Goal: Task Accomplishment & Management: Manage account settings

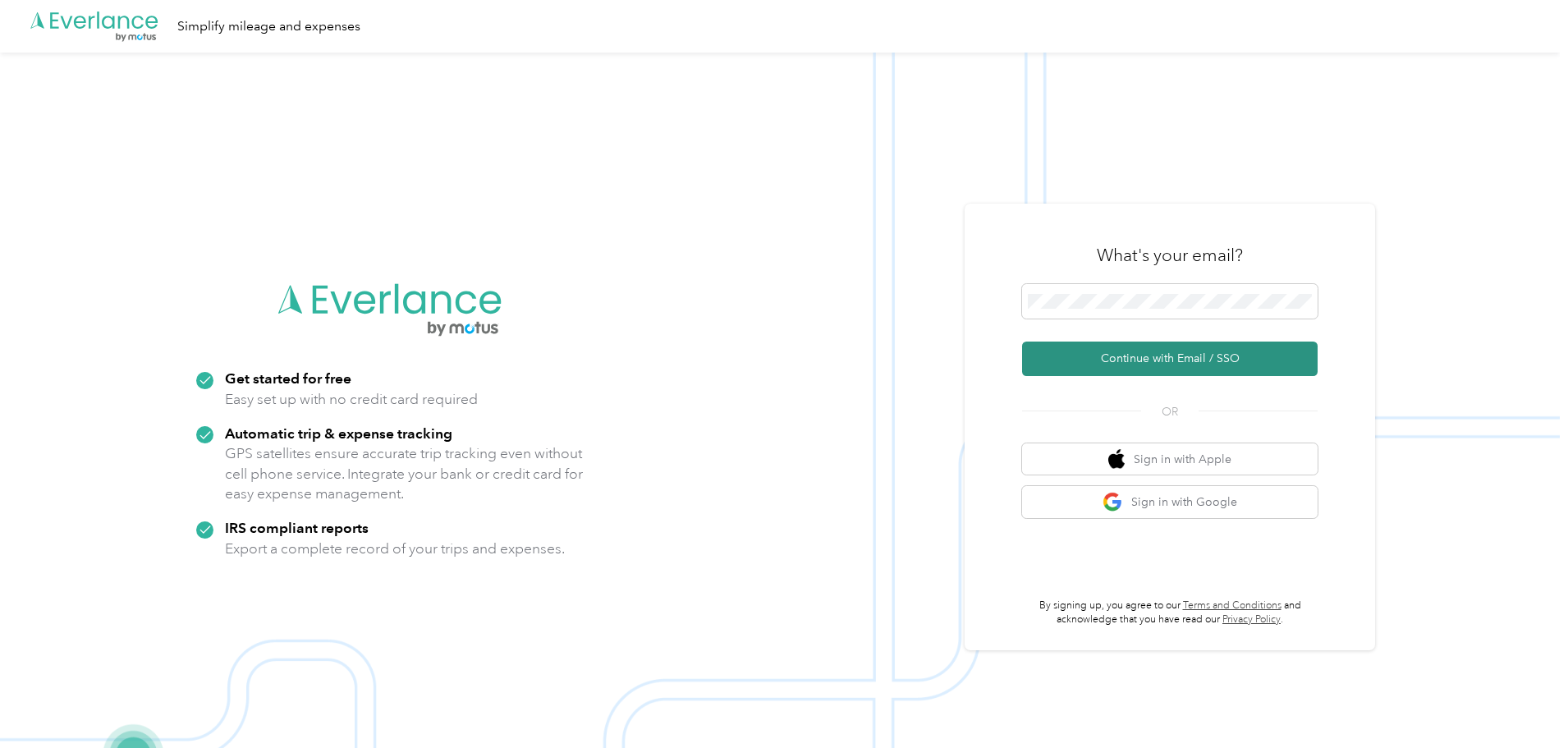
click at [1142, 363] on button "Continue with Email / SSO" at bounding box center [1169, 358] width 295 height 34
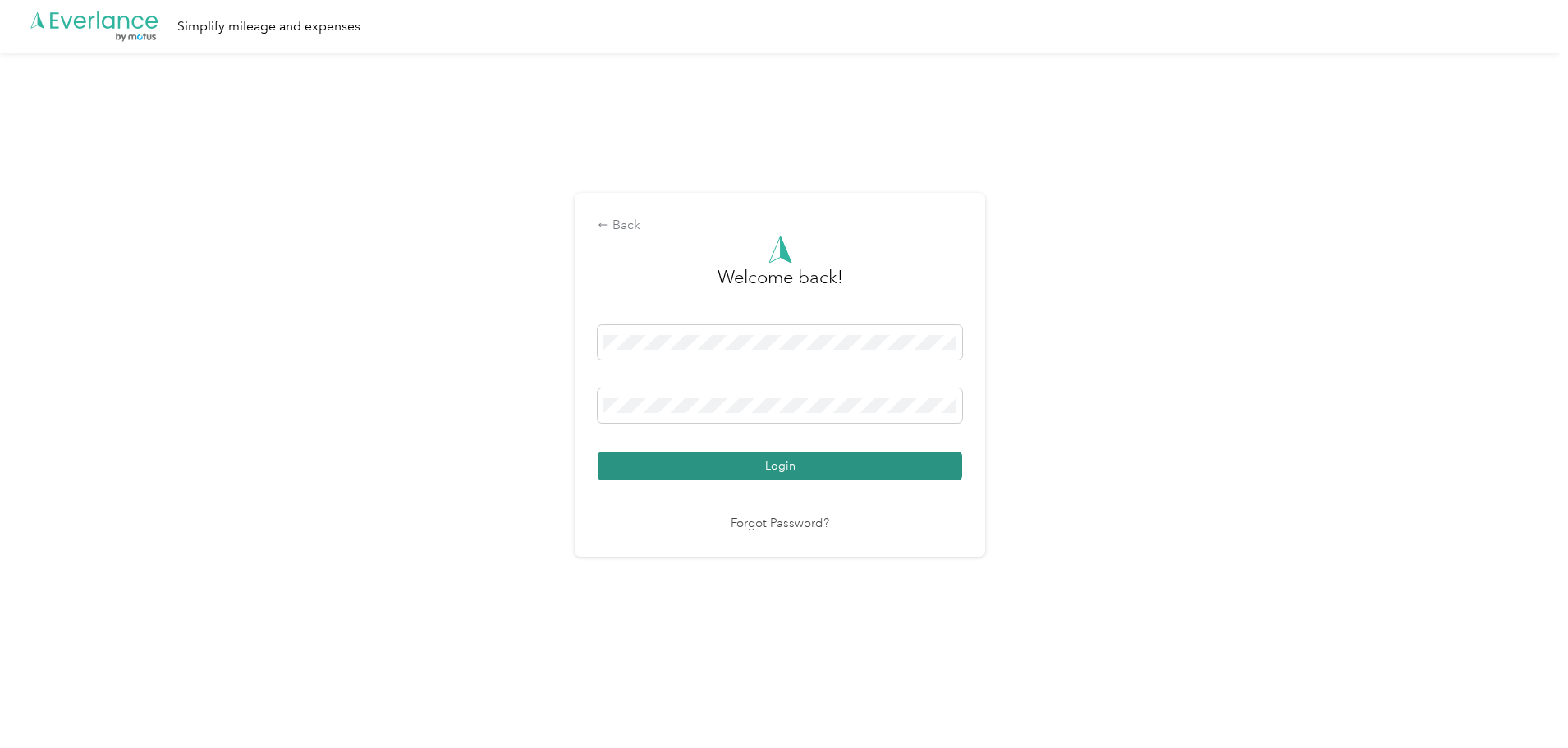
click at [871, 478] on button "Login" at bounding box center [780, 466] width 364 height 29
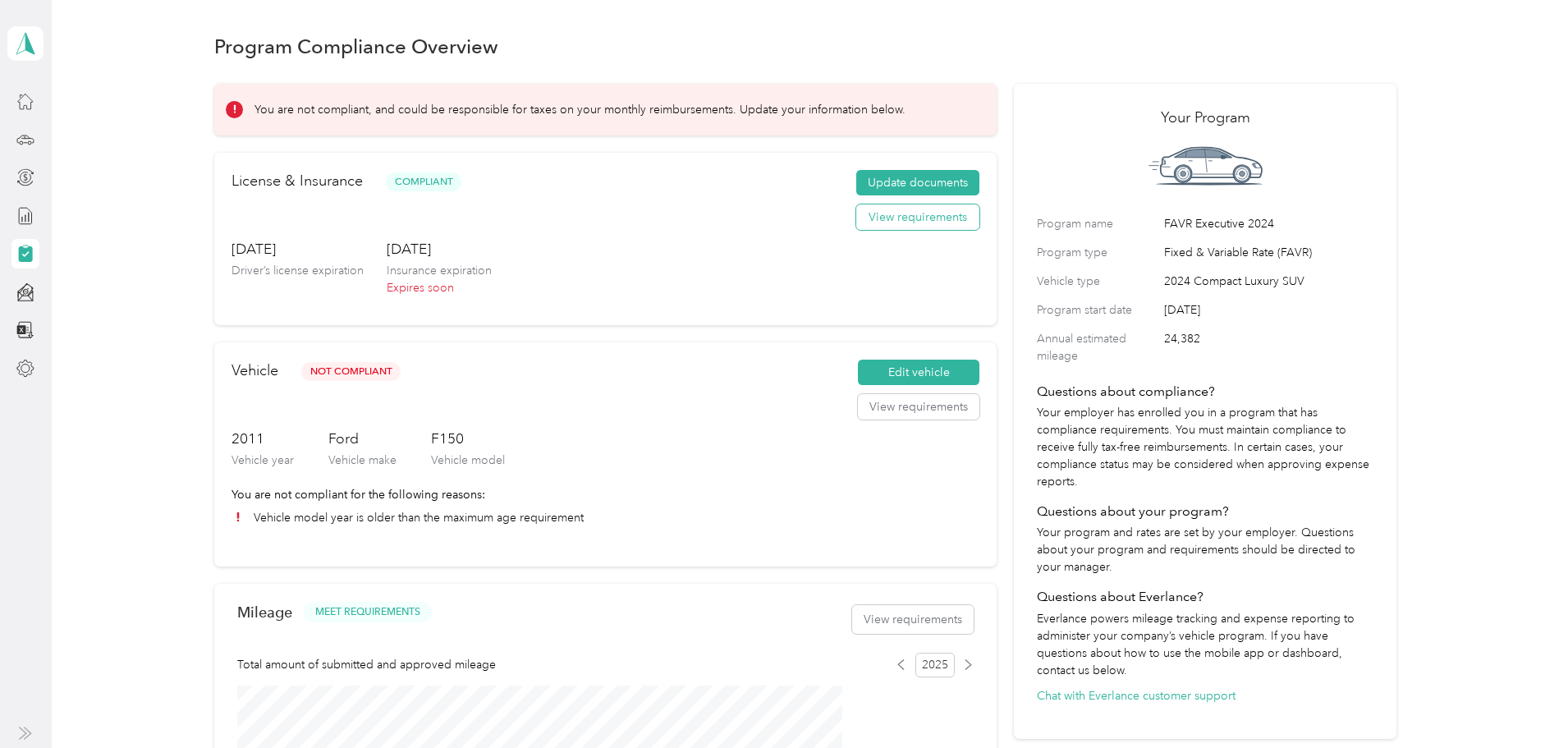
click at [865, 229] on button "View requirements" at bounding box center [918, 217] width 124 height 26
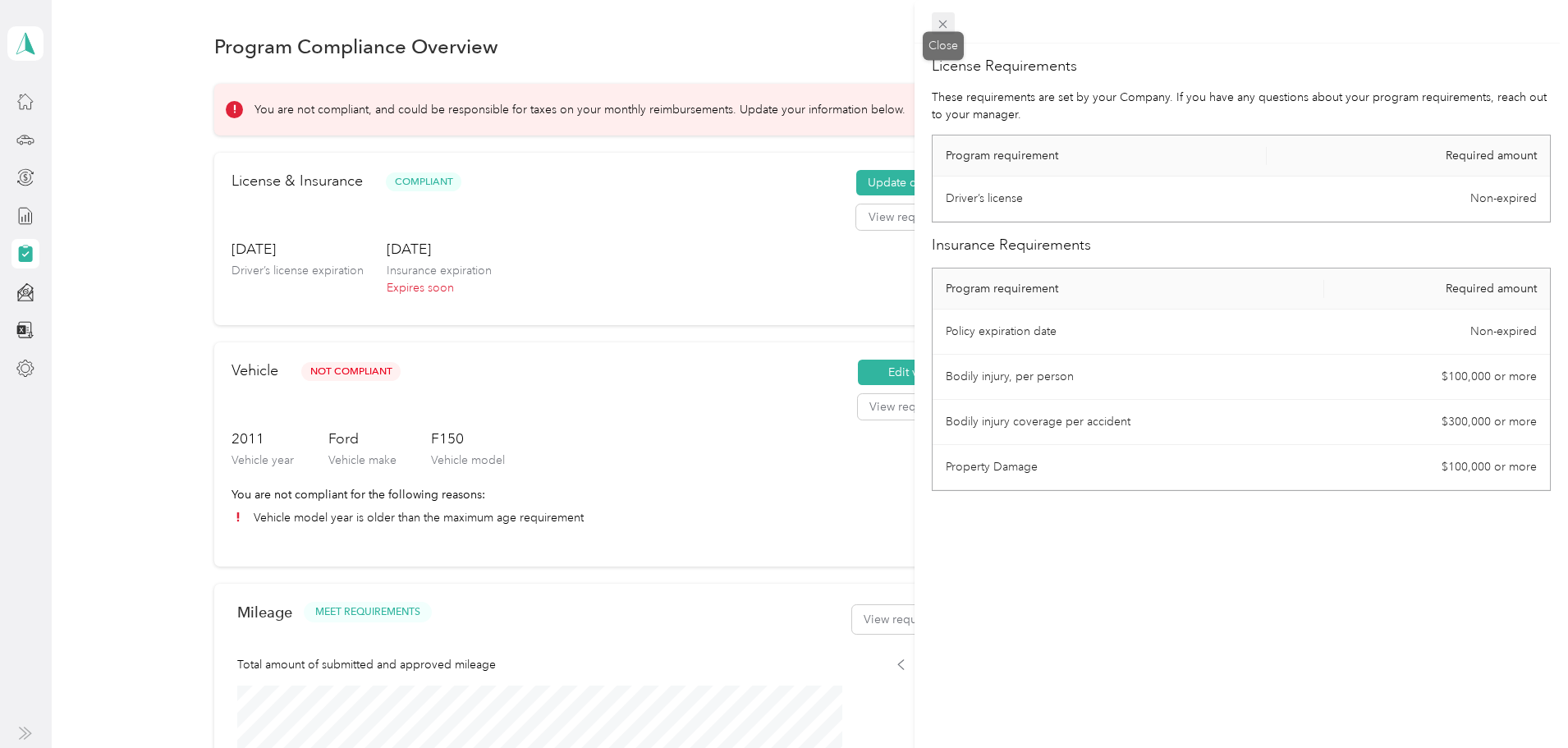
click at [944, 21] on icon at bounding box center [943, 25] width 14 height 14
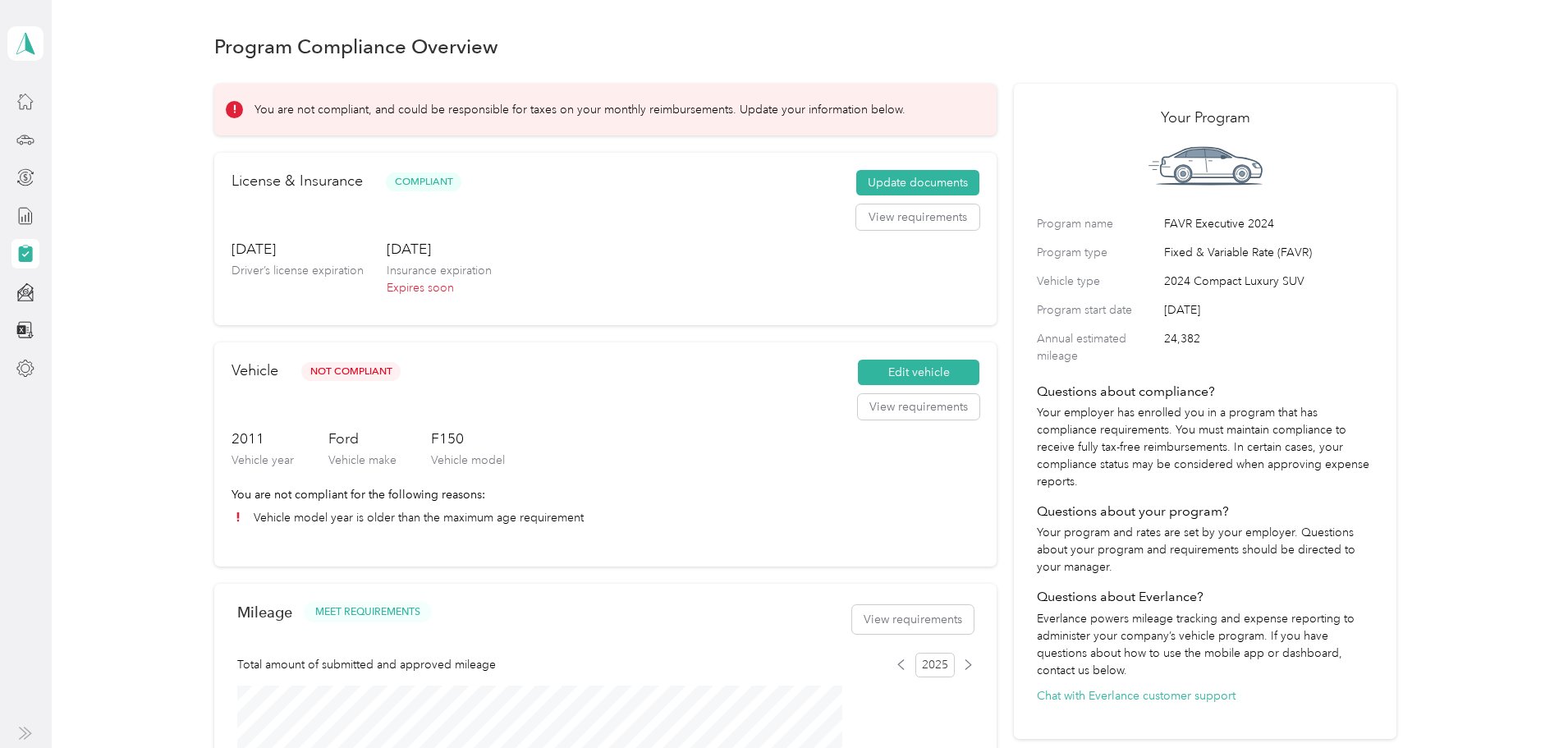
click at [925, 98] on div "You are not compliant, and could be responsible for taxes on your monthly reimb…" at bounding box center [605, 109] width 782 height 52
click at [906, 101] on p "You are not compliant, and could be responsible for taxes on your monthly reimb…" at bounding box center [580, 109] width 651 height 18
click at [870, 196] on button "Update documents" at bounding box center [918, 183] width 124 height 26
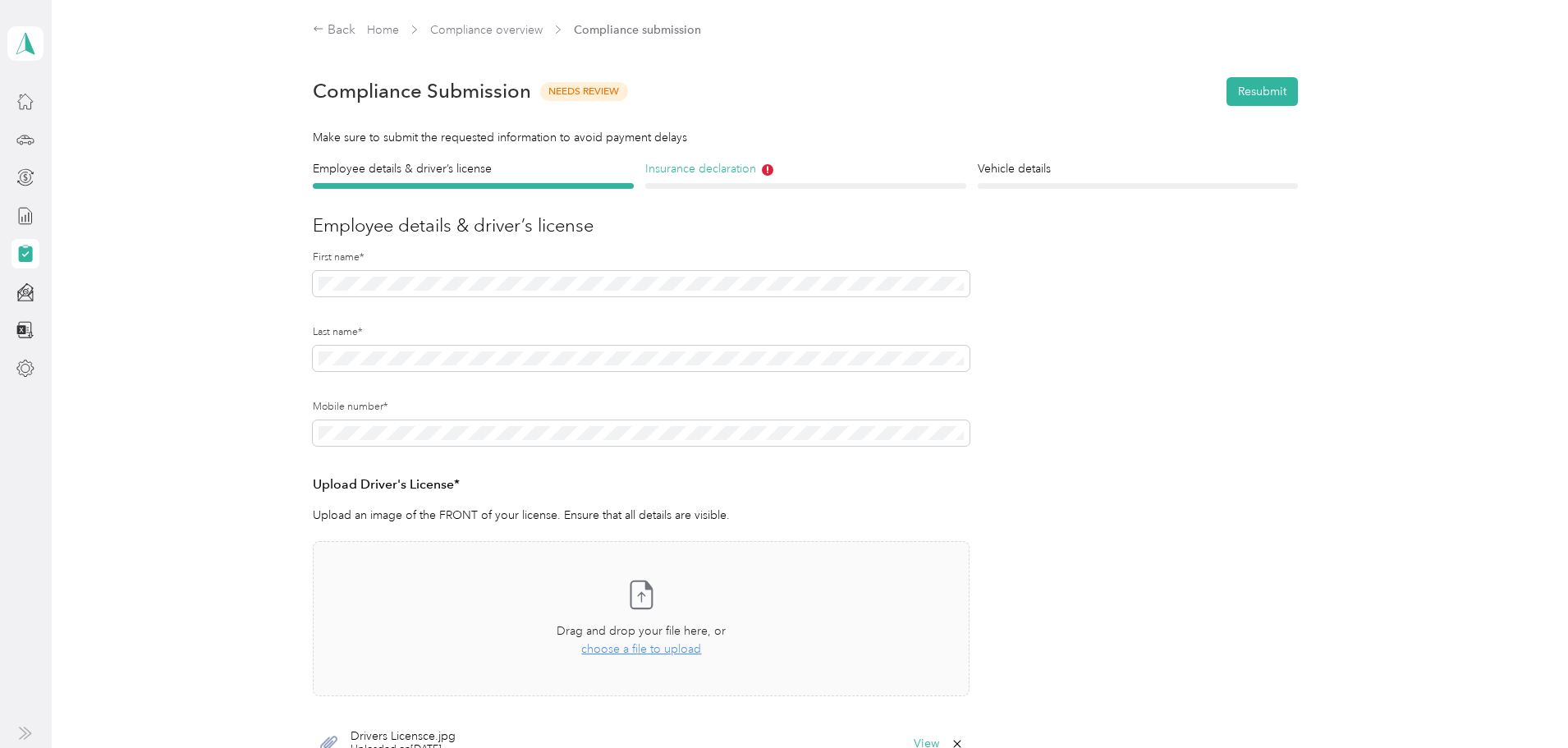
click at [778, 168] on h4 "Insurance declaration" at bounding box center [806, 169] width 321 height 18
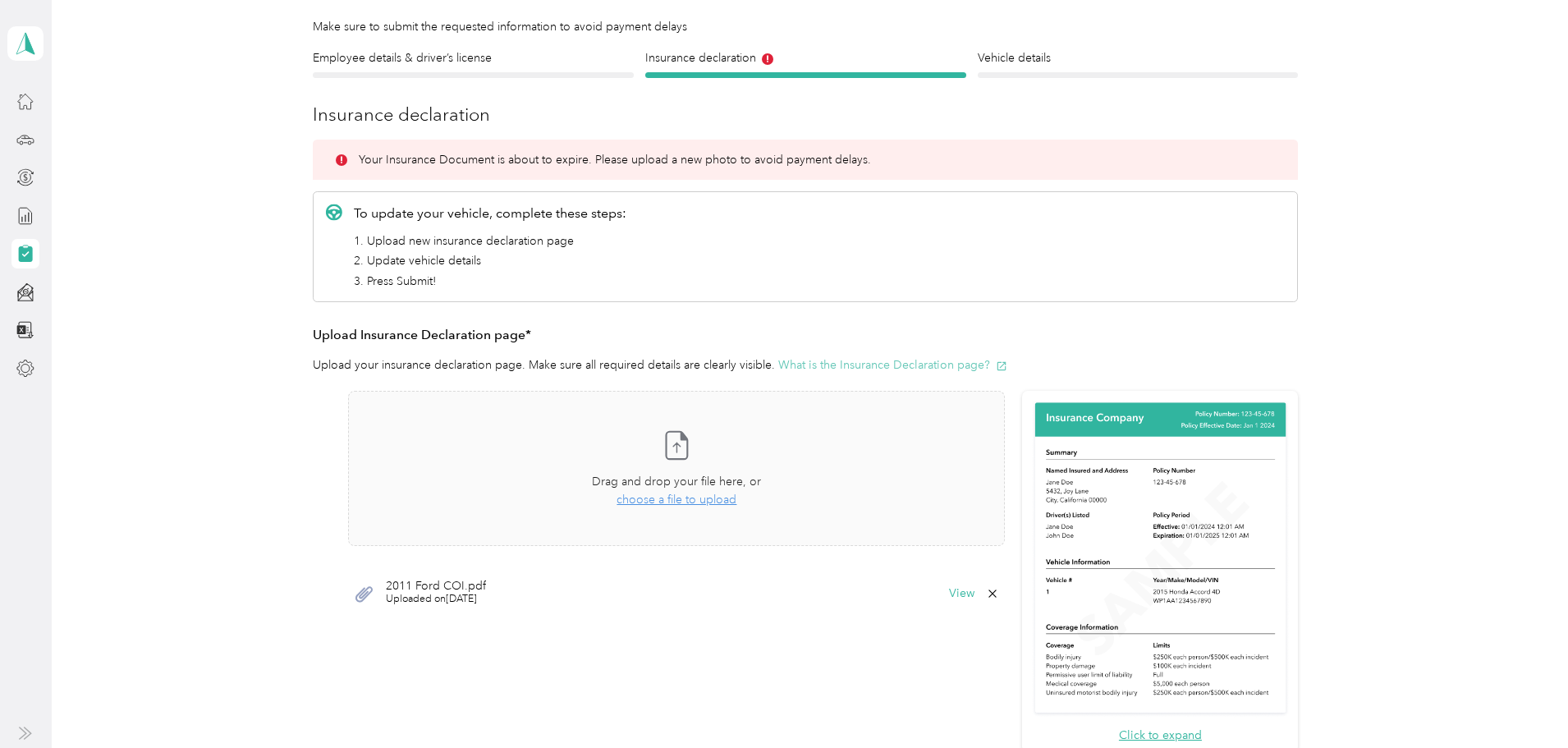
scroll to position [164, 0]
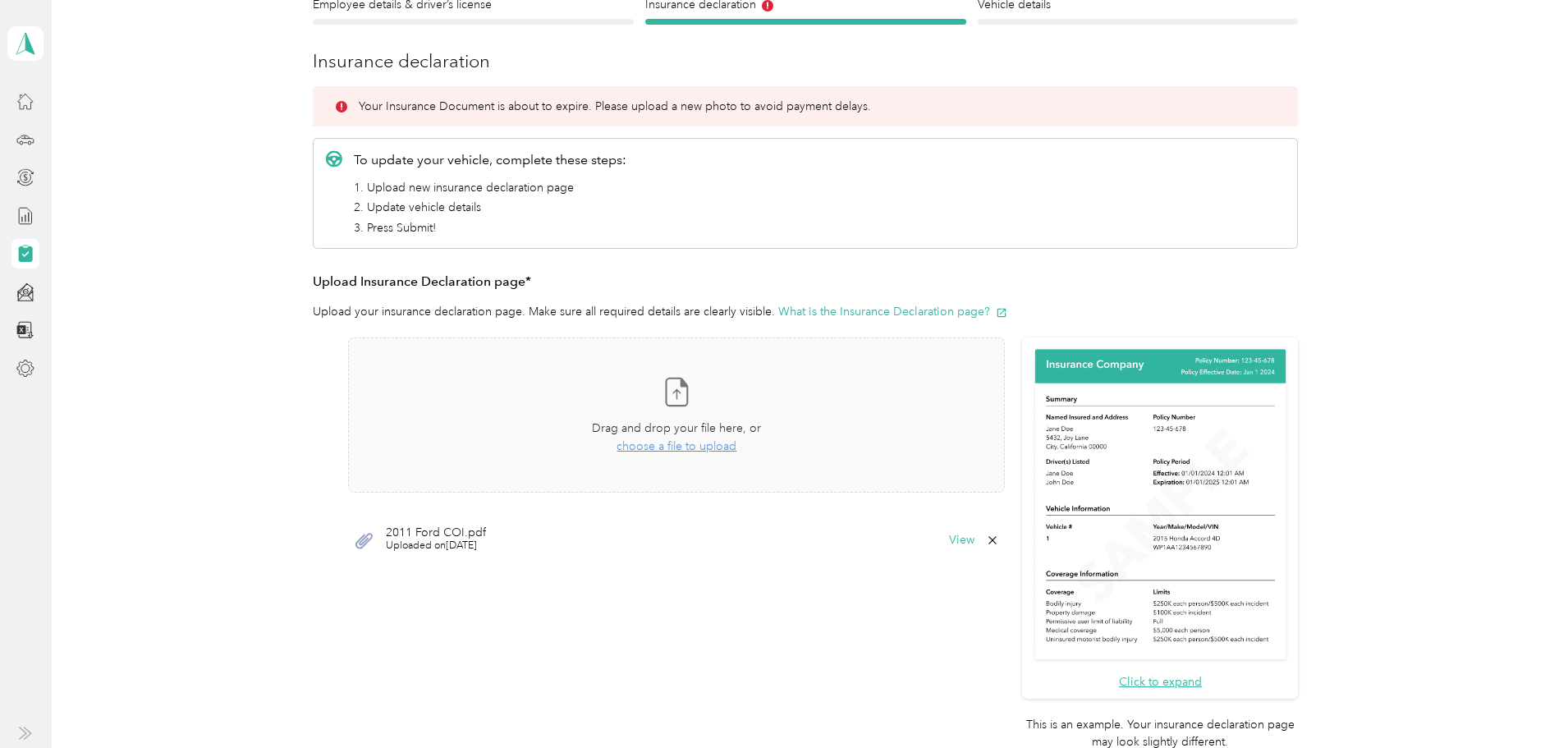
click at [992, 549] on div "2011 Ford COI.pdf Uploaded on [DATE] View" at bounding box center [676, 540] width 657 height 49
click at [991, 545] on icon at bounding box center [992, 540] width 13 height 13
click at [949, 554] on button "Yes" at bounding box center [950, 552] width 32 height 26
click at [702, 448] on span "choose a file to upload" at bounding box center [676, 446] width 120 height 14
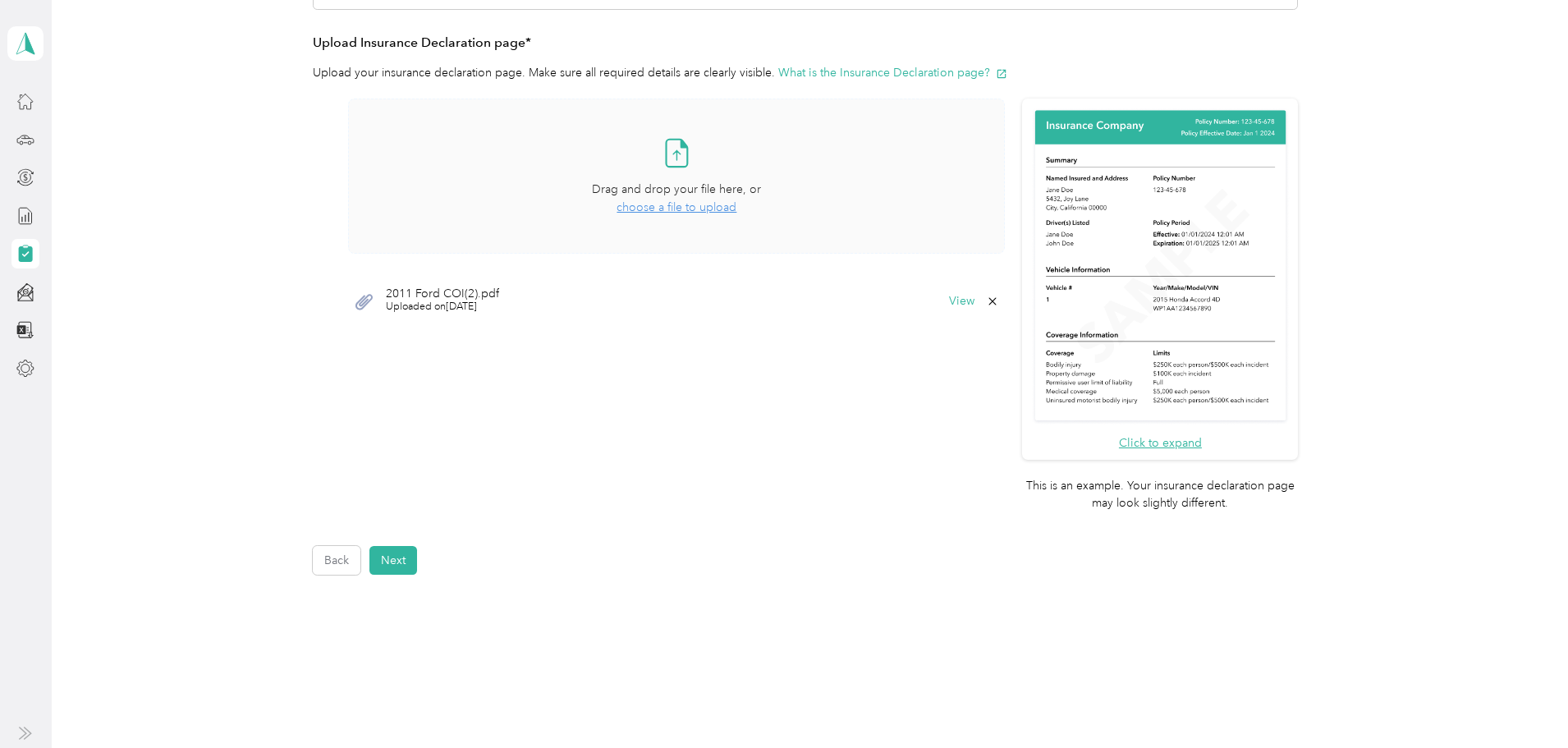
scroll to position [469, 0]
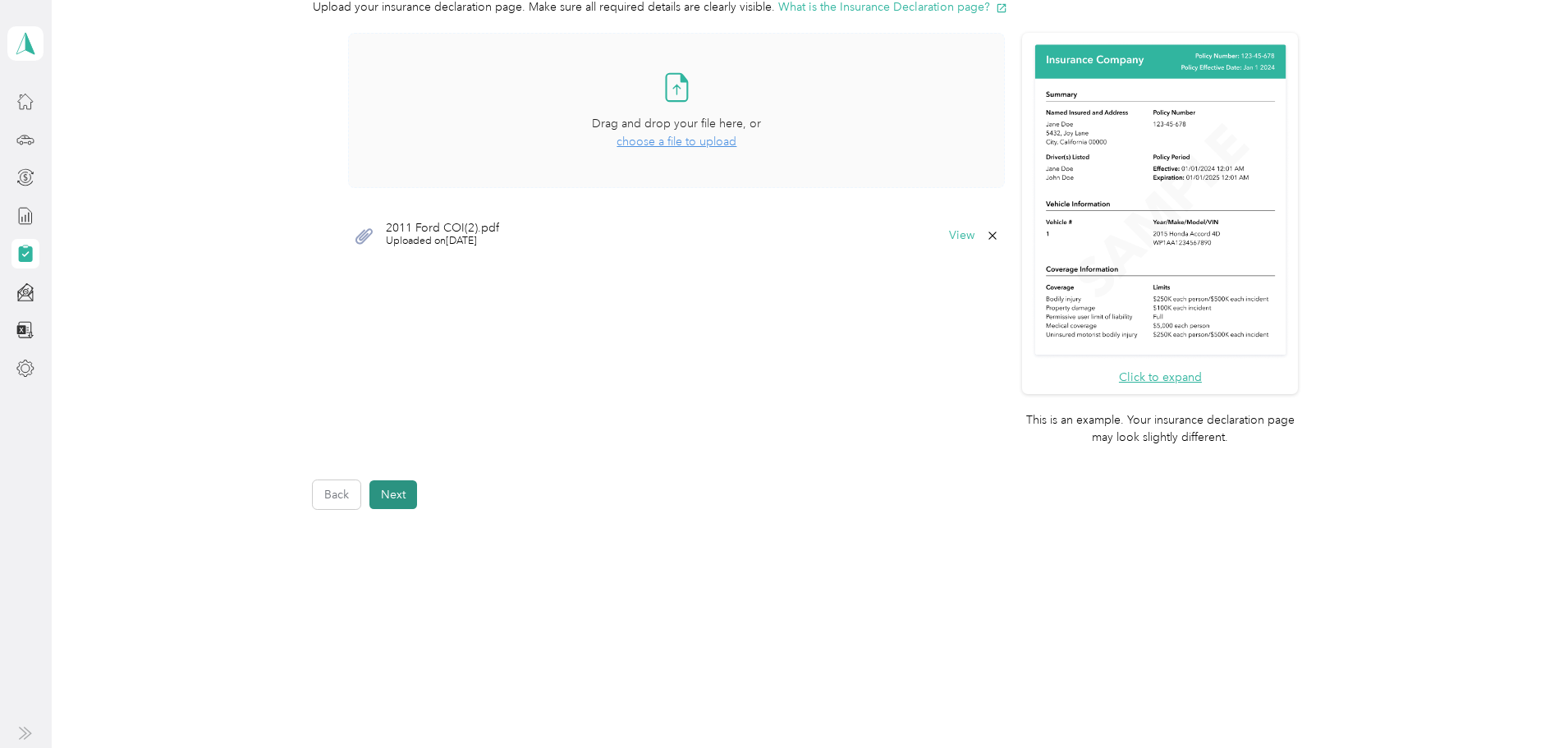
click at [378, 488] on button "Next" at bounding box center [393, 494] width 47 height 29
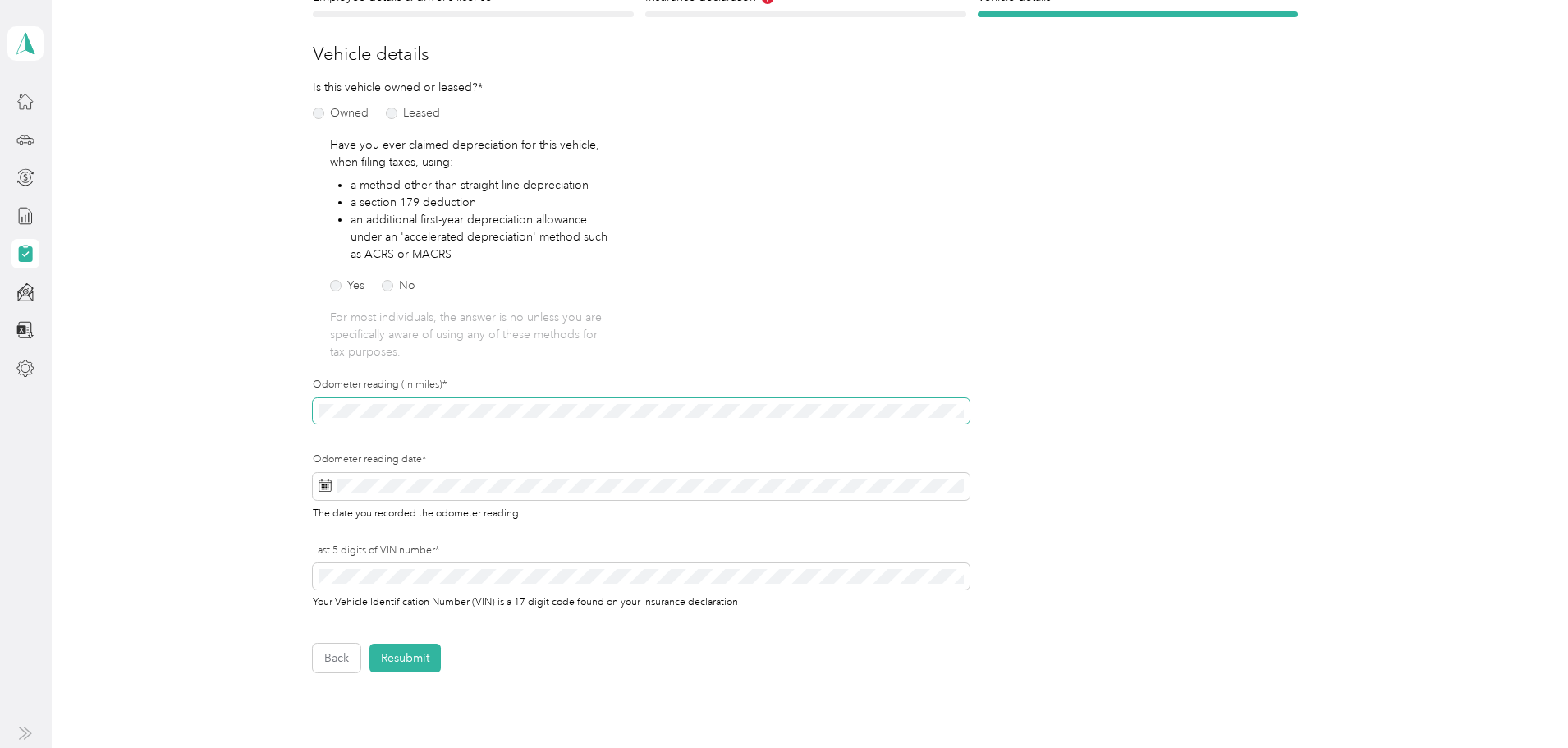
scroll to position [171, 0]
click at [272, 424] on div "Employee details & driver’s license License Insurance declaration Insurance Veh…" at bounding box center [806, 331] width 1183 height 684
click at [283, 400] on div "Employee details & driver’s license License Insurance declaration Insurance Veh…" at bounding box center [806, 331] width 1183 height 684
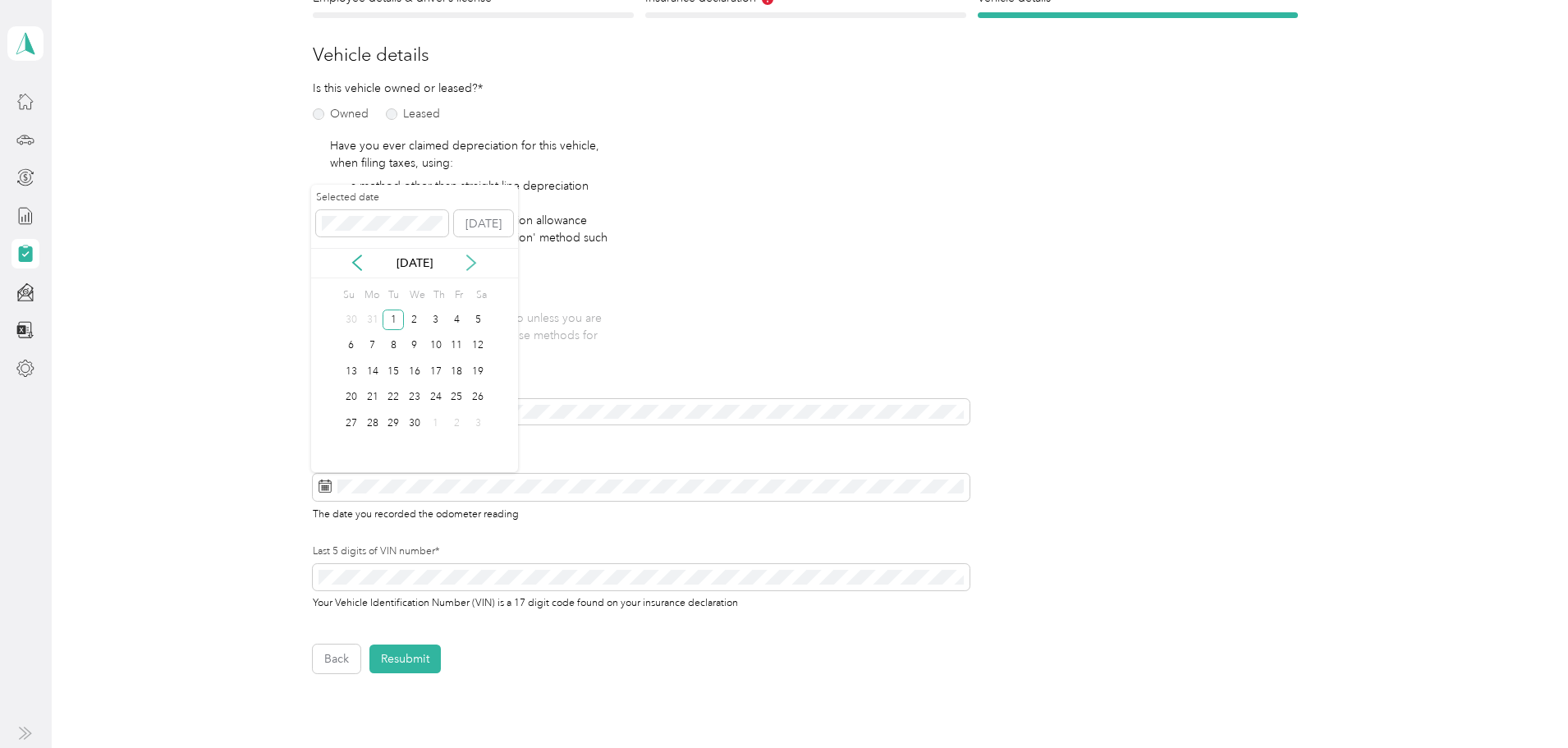
click at [469, 264] on icon at bounding box center [471, 263] width 17 height 17
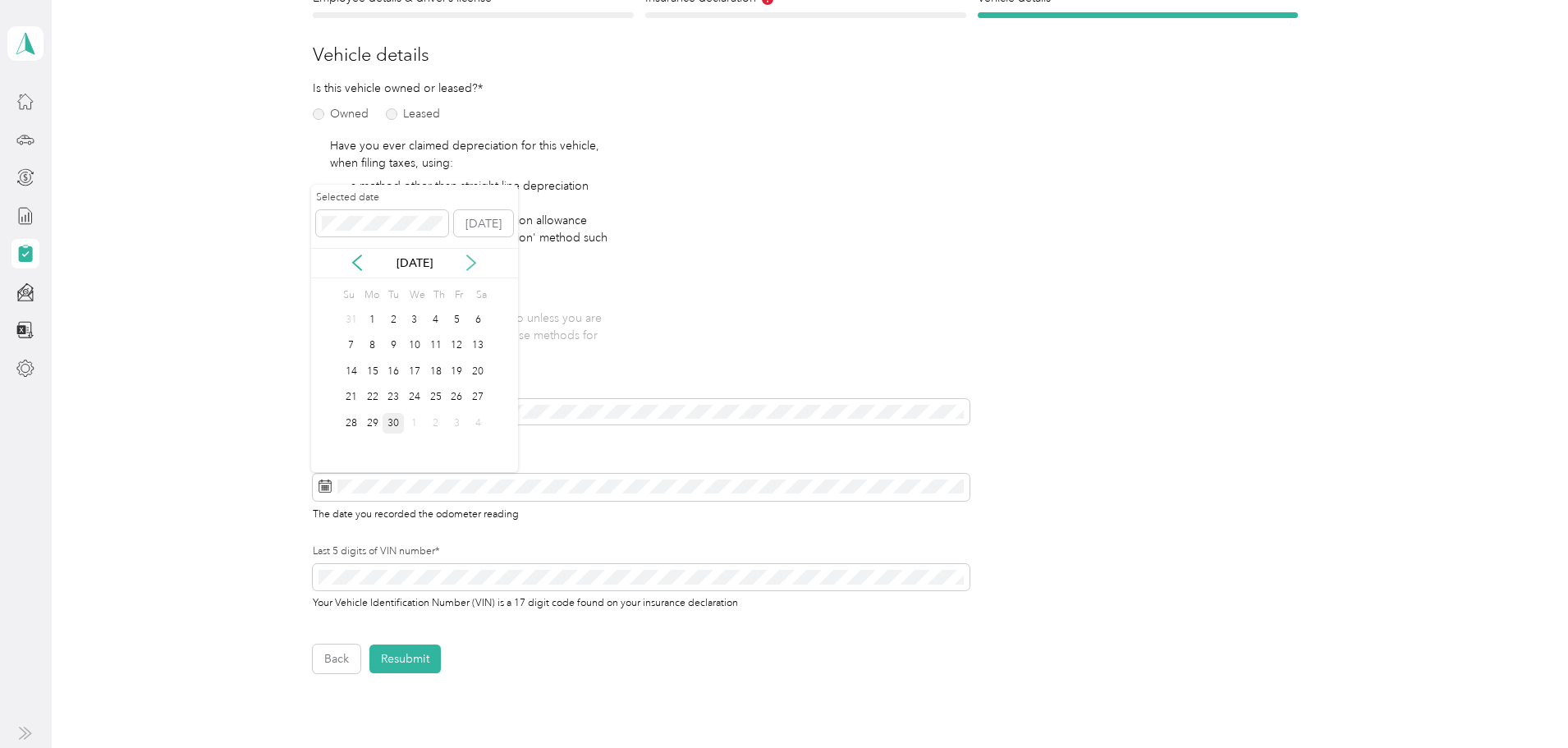
click at [469, 264] on icon at bounding box center [471, 263] width 17 height 17
click at [354, 261] on icon at bounding box center [357, 263] width 17 height 17
click at [399, 424] on div "30" at bounding box center [393, 422] width 21 height 20
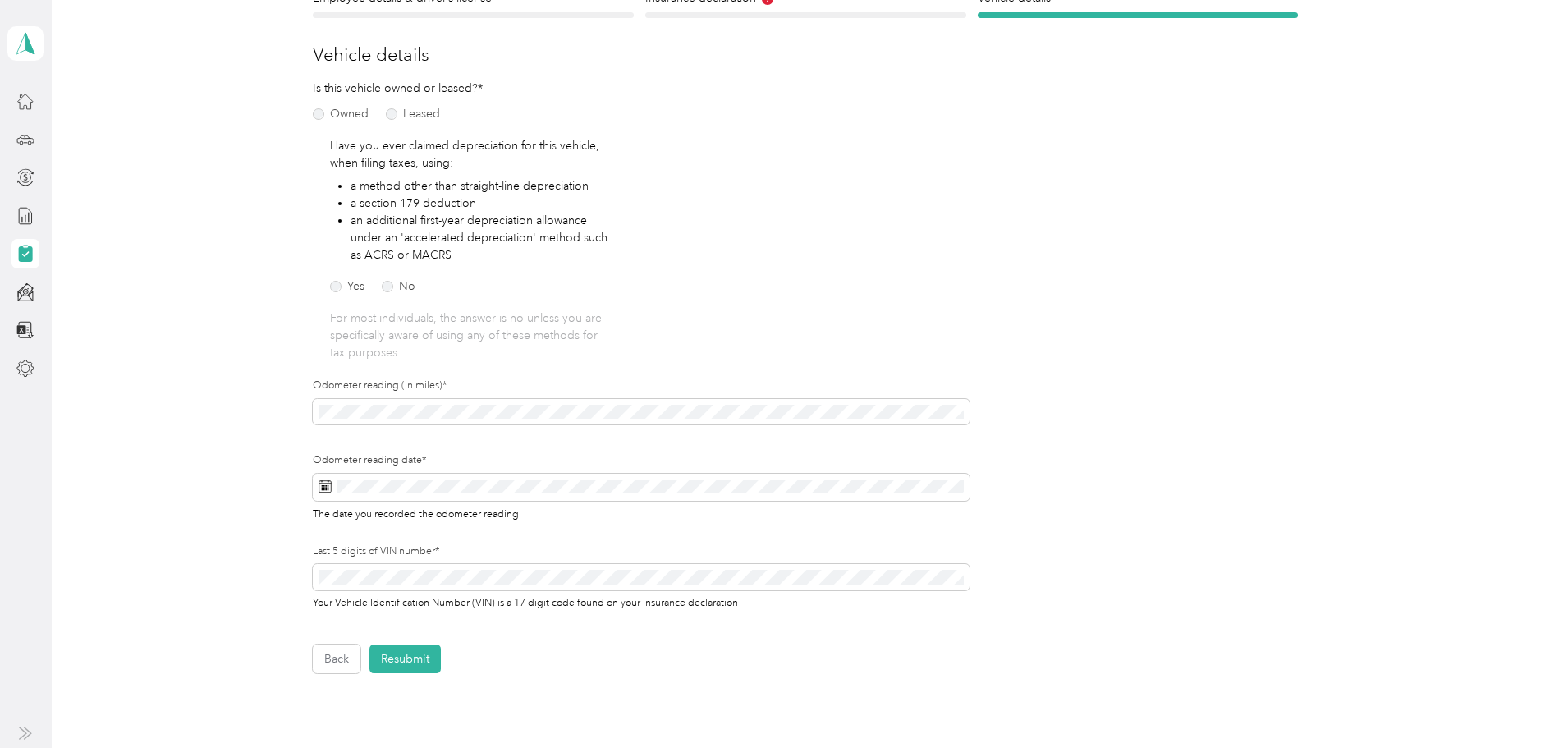
click at [929, 510] on div "The date you recorded the odometer reading" at bounding box center [641, 513] width 657 height 15
click at [406, 662] on button "Resubmit" at bounding box center [406, 659] width 72 height 29
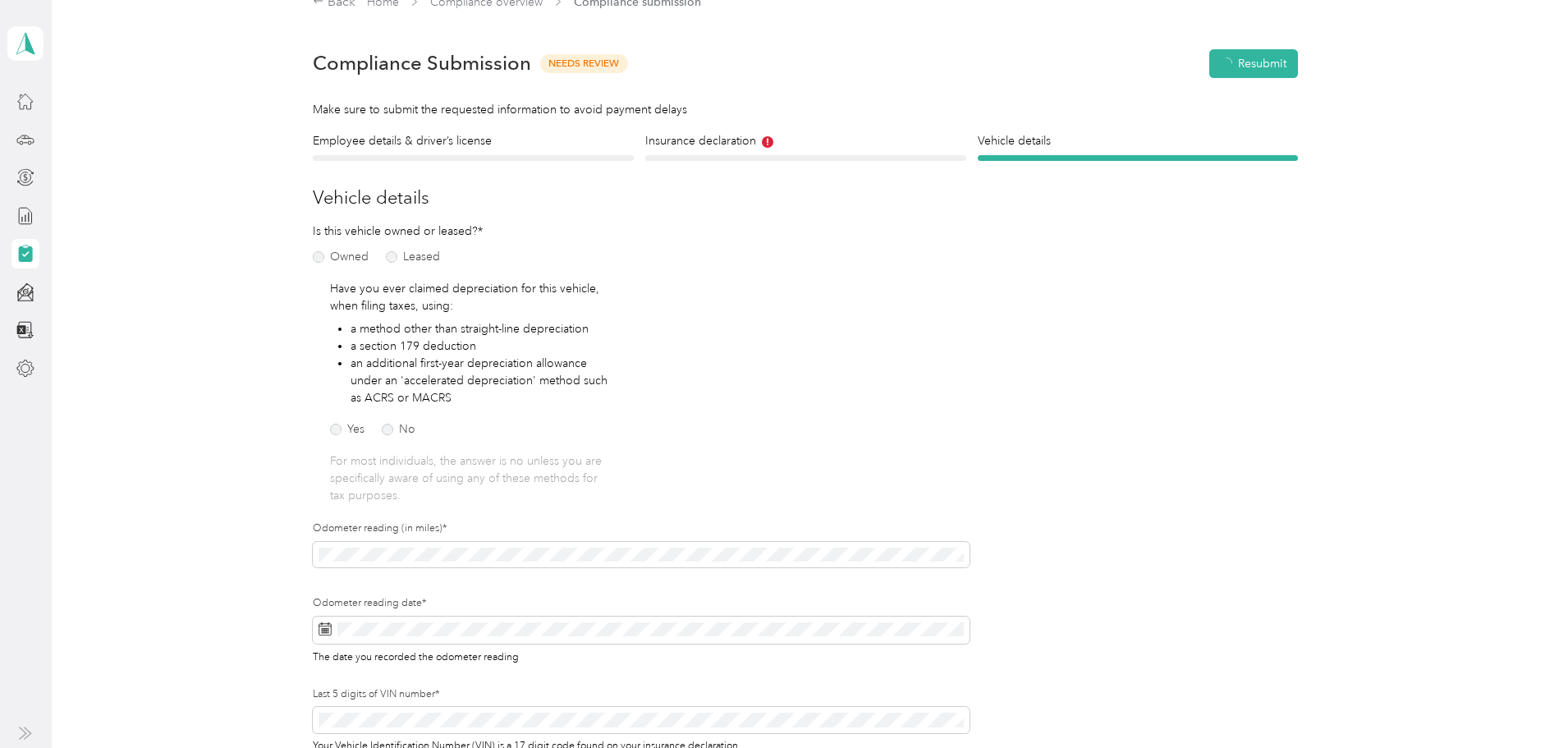
scroll to position [20, 0]
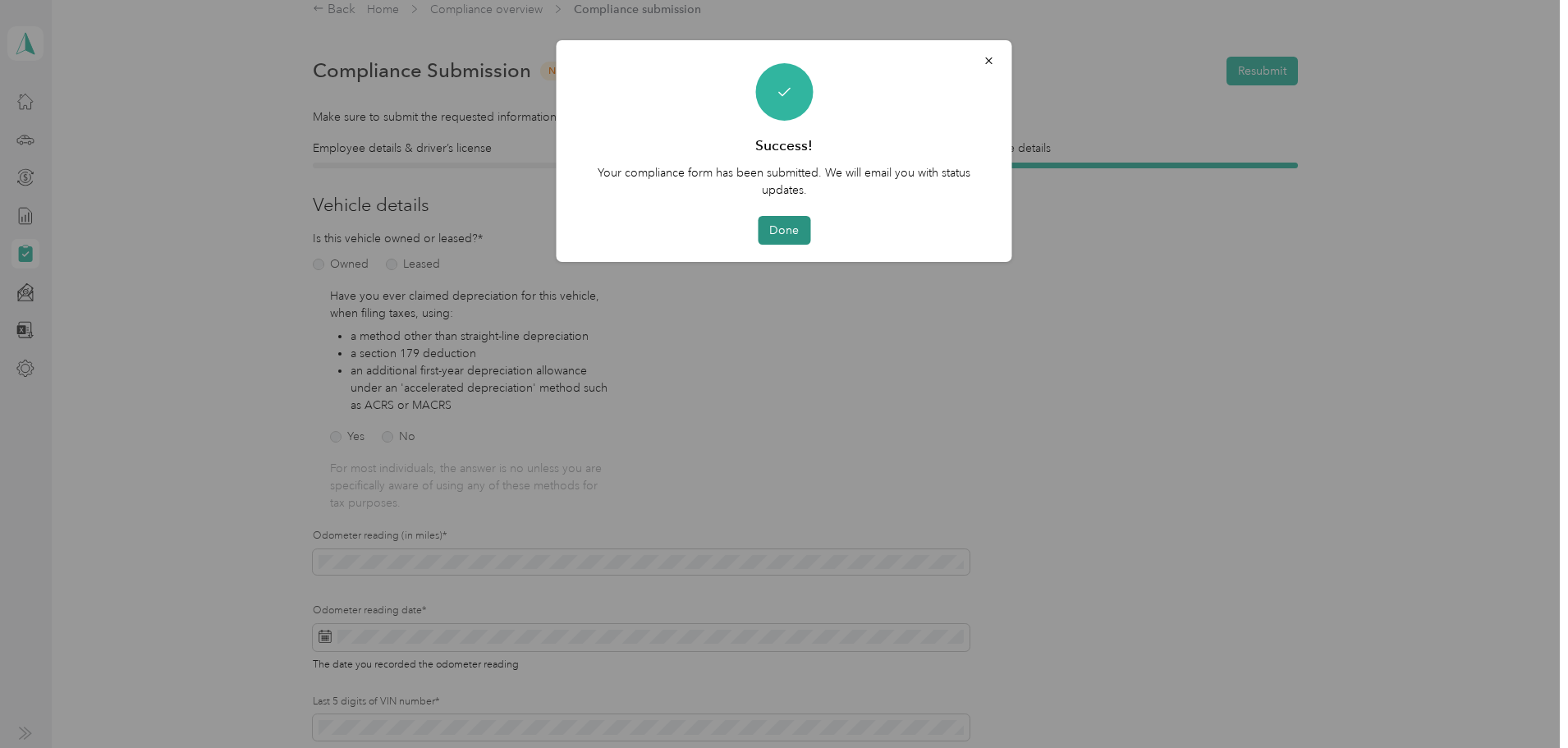
click at [785, 232] on button "Done" at bounding box center [784, 230] width 53 height 29
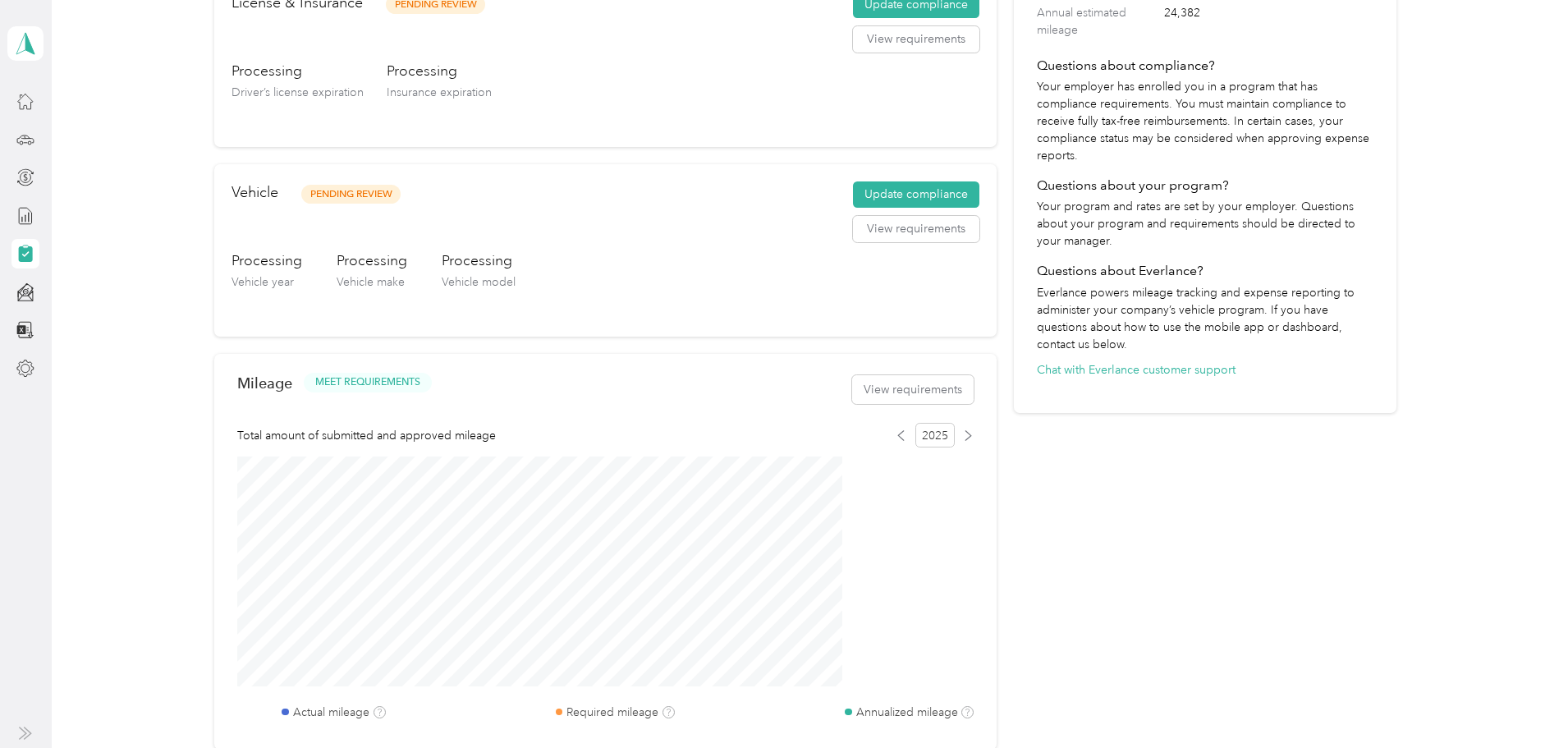
scroll to position [349, 0]
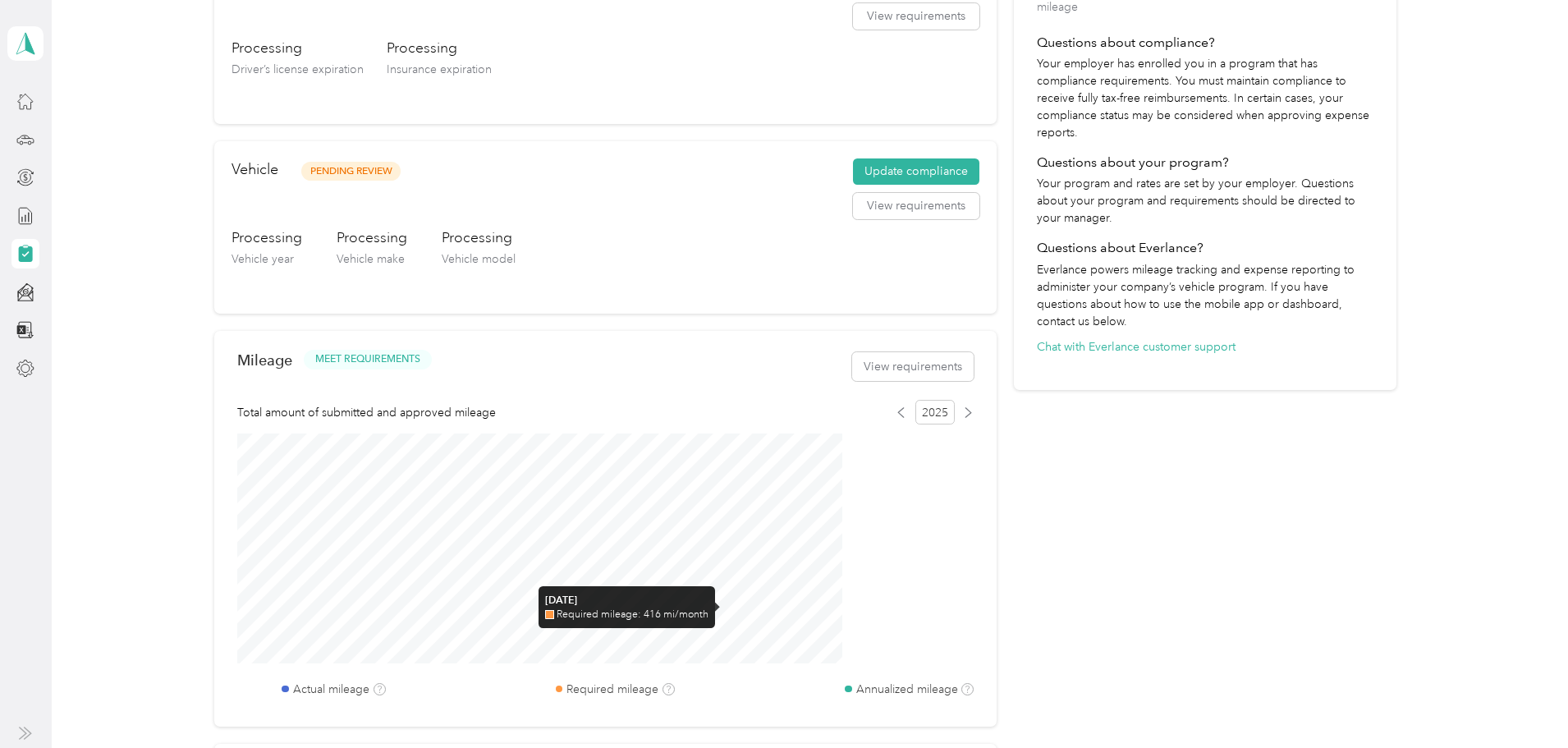
click at [719, 604] on div at bounding box center [717, 607] width 6 height 11
click at [887, 370] on button "View requirements" at bounding box center [913, 366] width 122 height 29
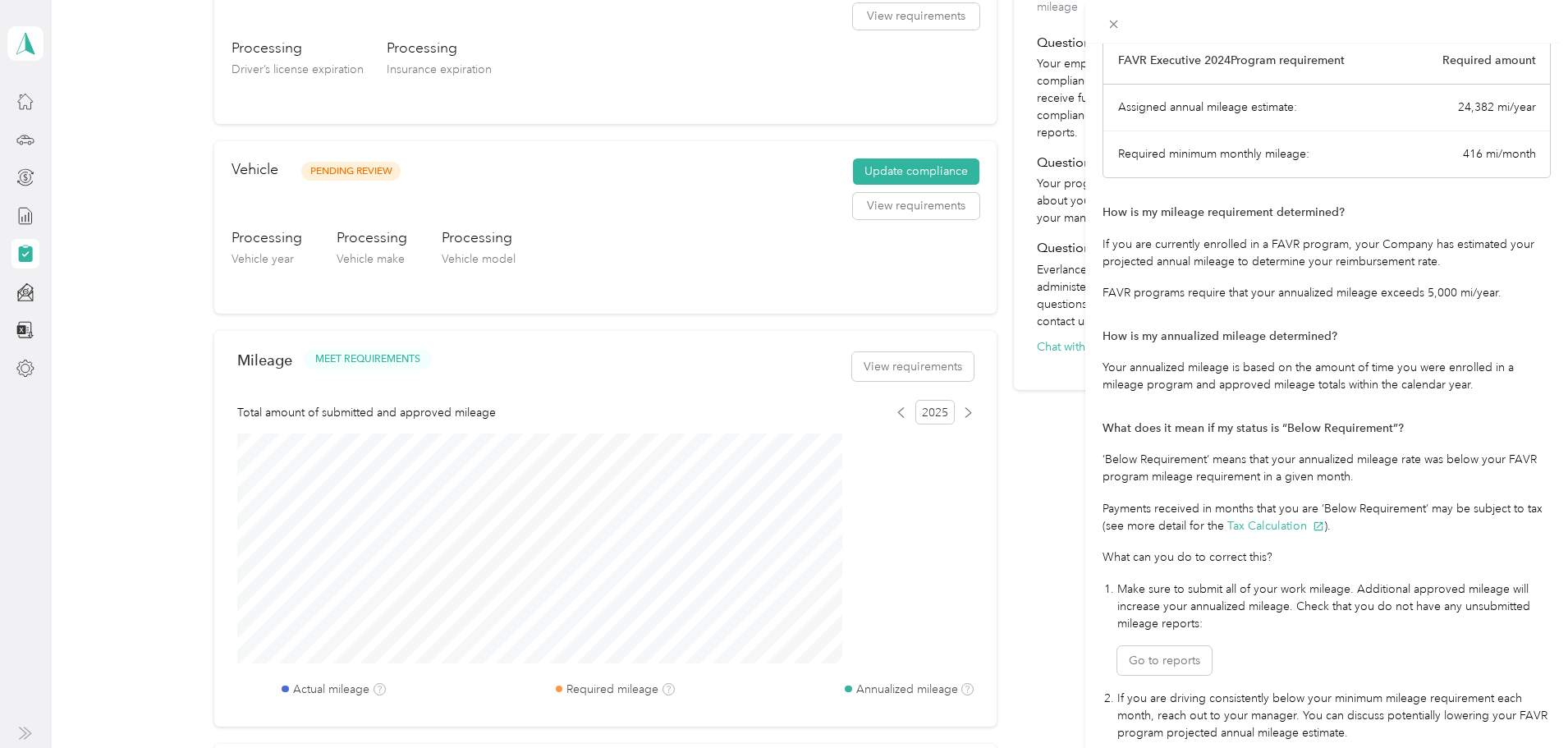
scroll to position [0, 0]
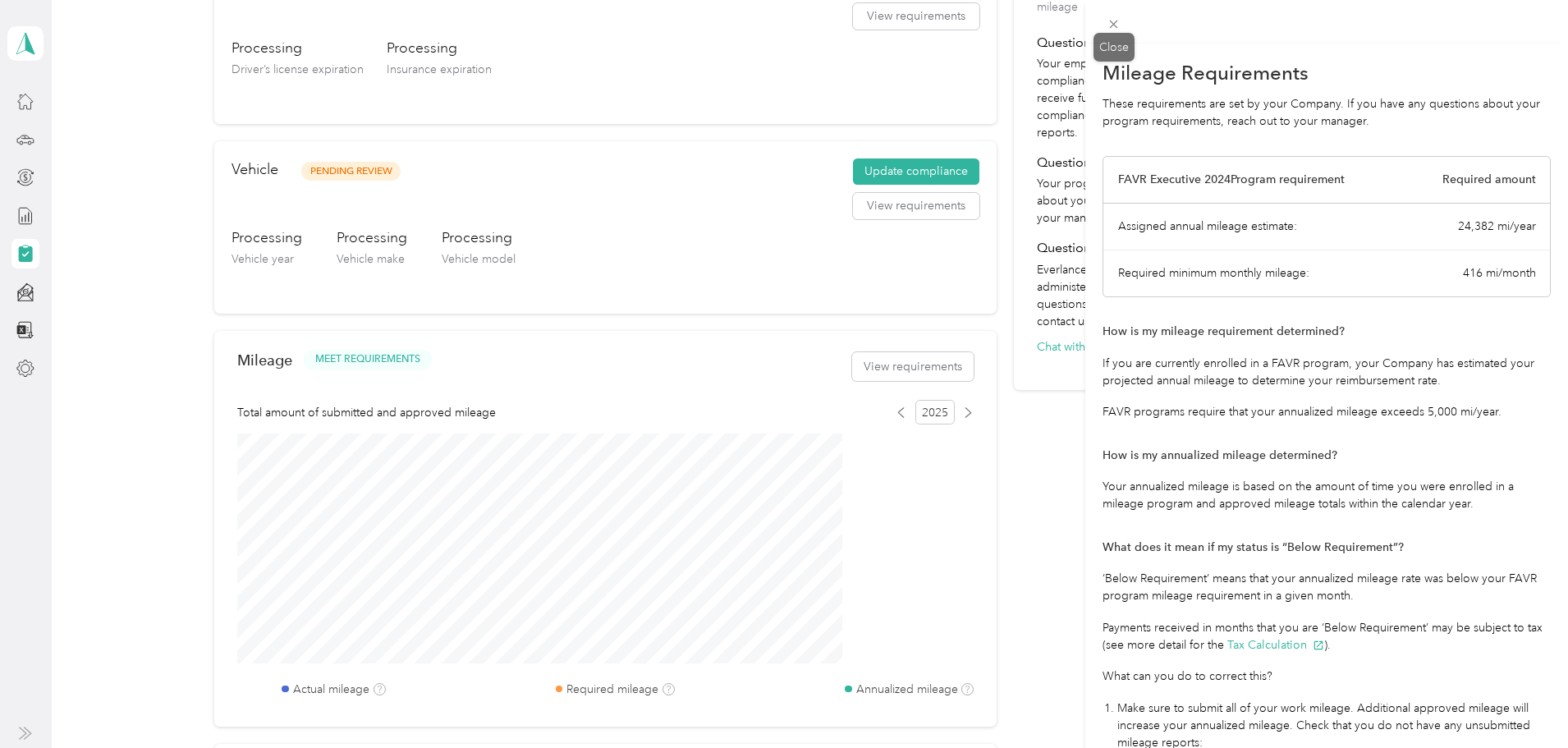
click at [1116, 33] on div "Close" at bounding box center [1114, 46] width 41 height 29
click at [1116, 39] on div "Close" at bounding box center [1114, 46] width 41 height 29
click at [1116, 32] on div "Close" at bounding box center [1114, 46] width 41 height 29
click at [966, 632] on div "Mileage Requirements These requirements are set by your Company. If you have an…" at bounding box center [784, 374] width 1568 height 748
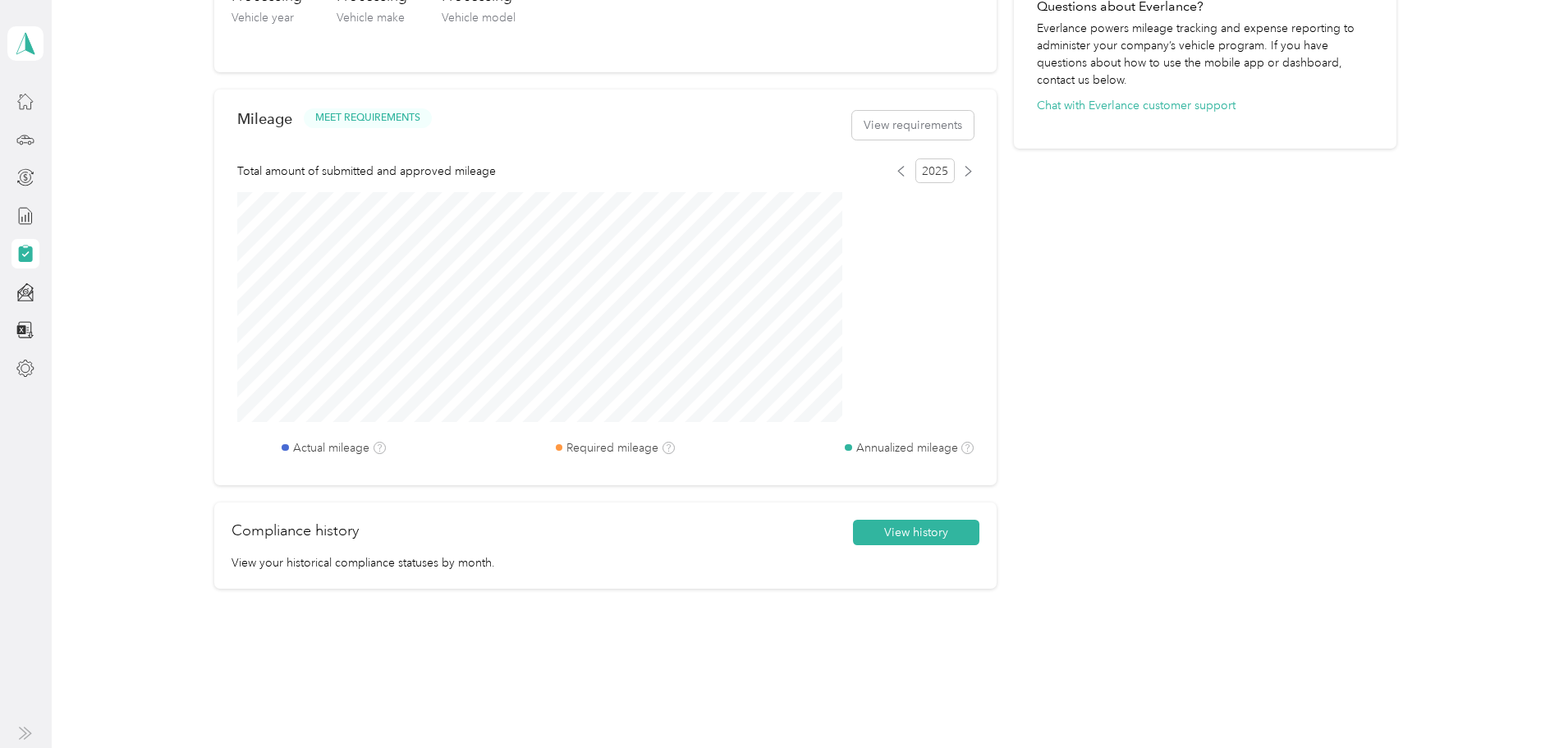
scroll to position [623, 0]
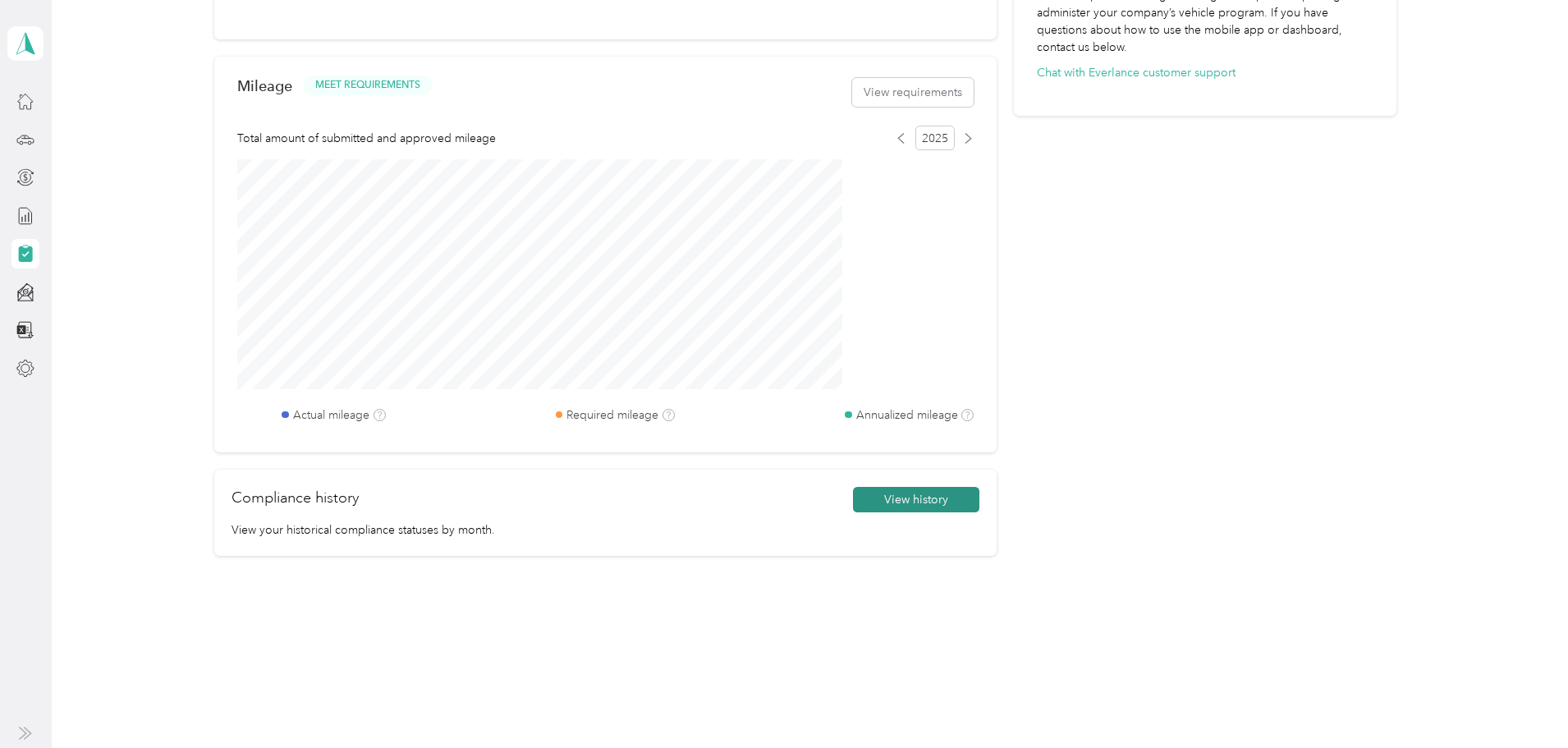
click at [858, 501] on button "View history" at bounding box center [916, 500] width 126 height 26
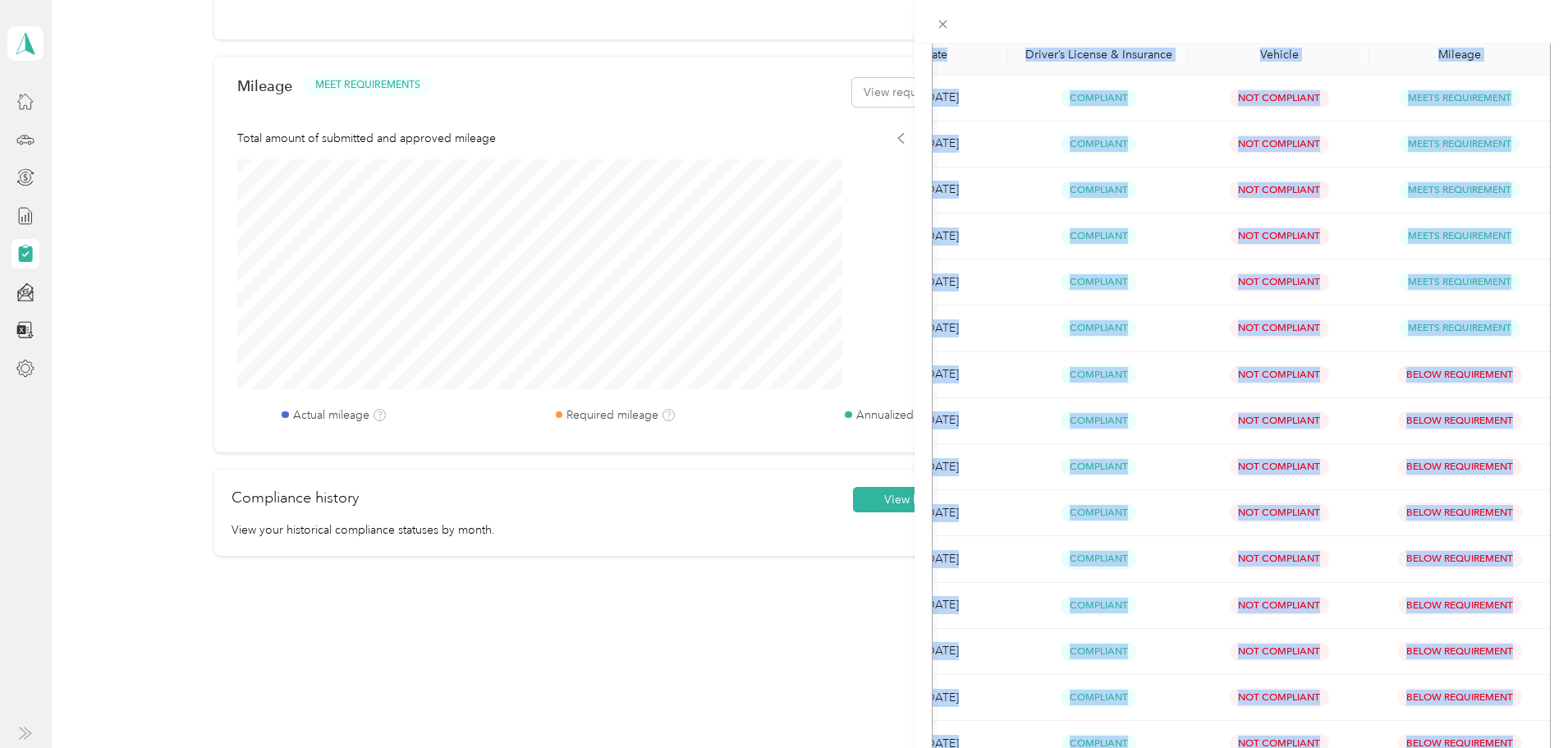
scroll to position [0, 0]
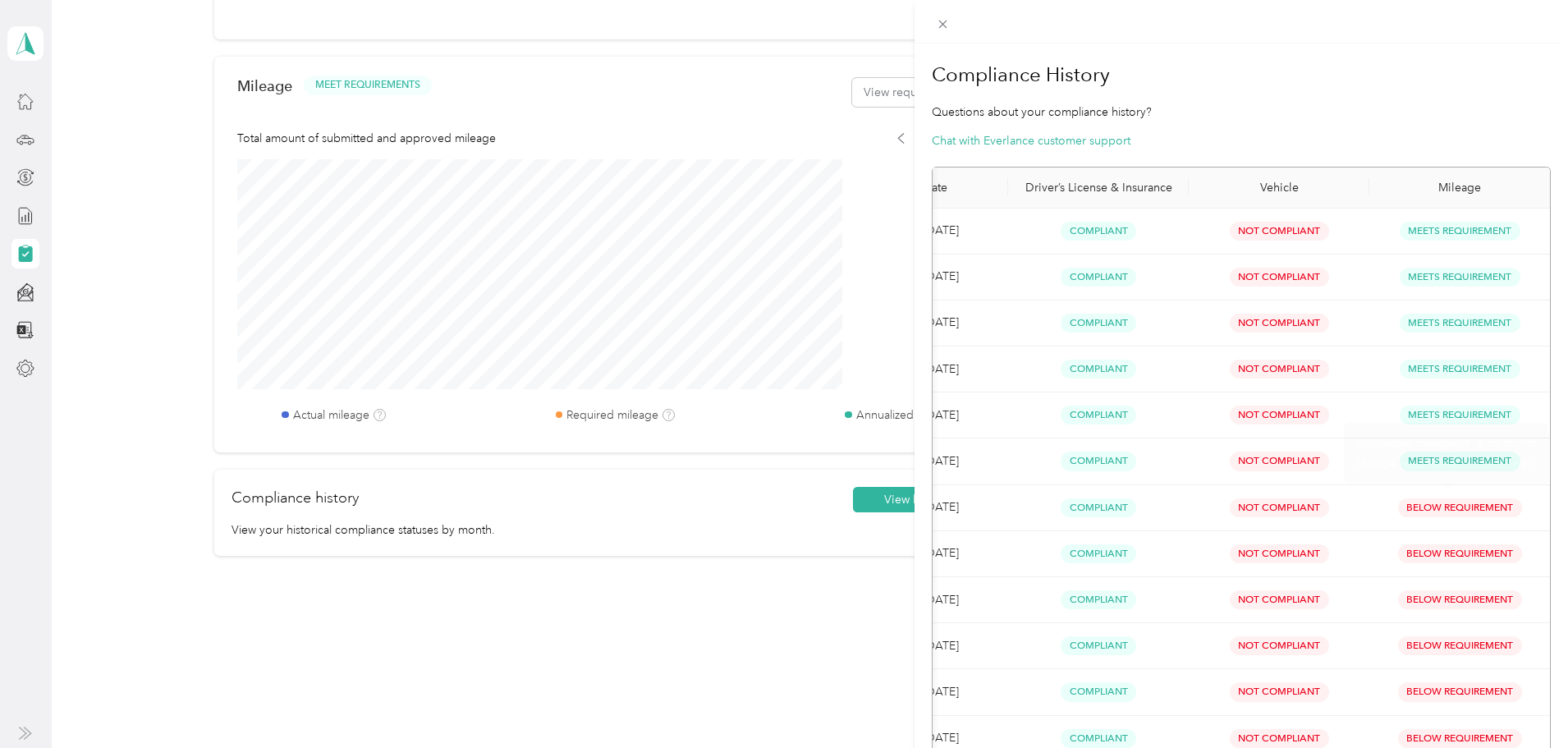
click at [1385, 157] on section "Compliance History Questions about your compliance history? Chat with Everlance…" at bounding box center [1241, 639] width 619 height 1169
click at [942, 32] on span at bounding box center [943, 24] width 23 height 23
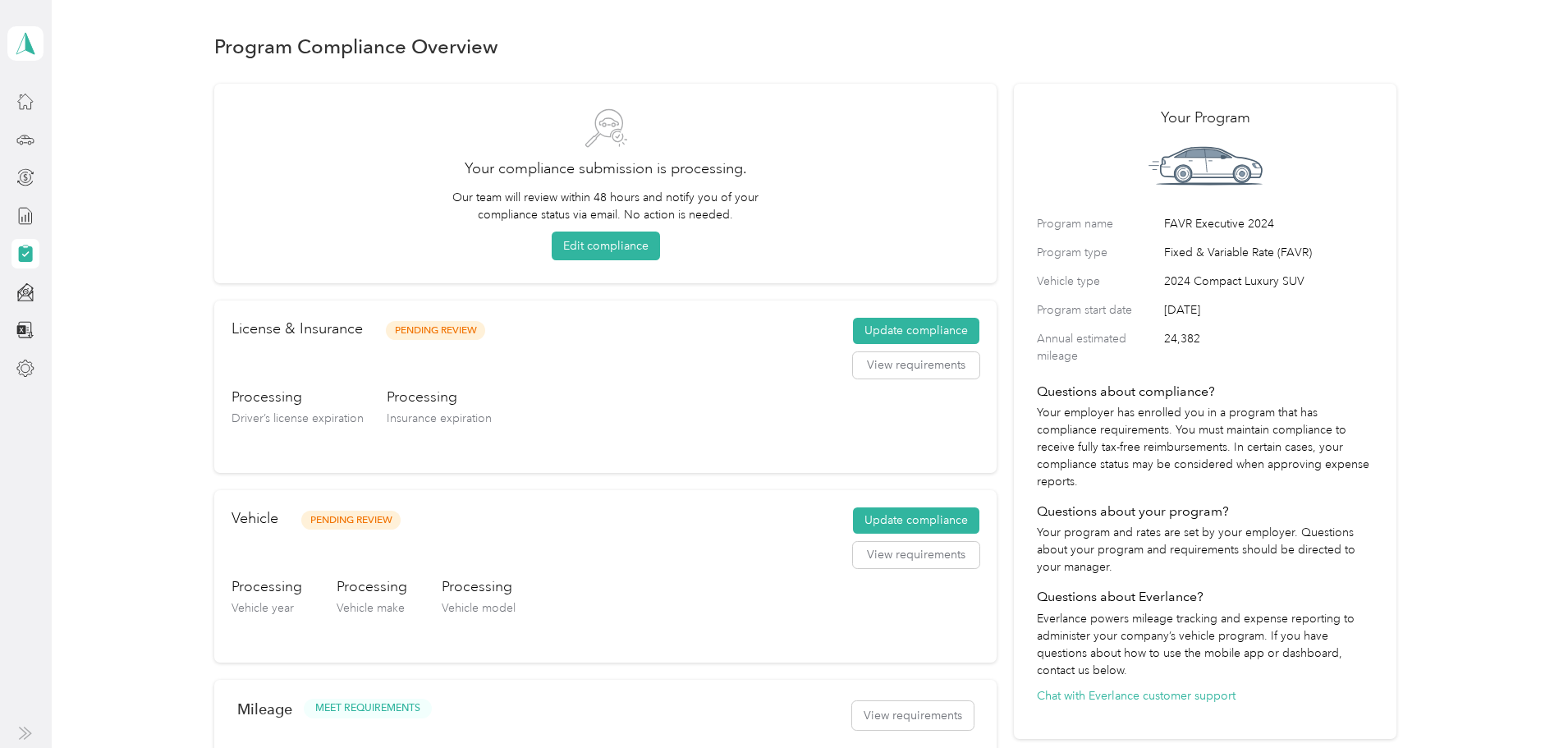
scroll to position [82, 0]
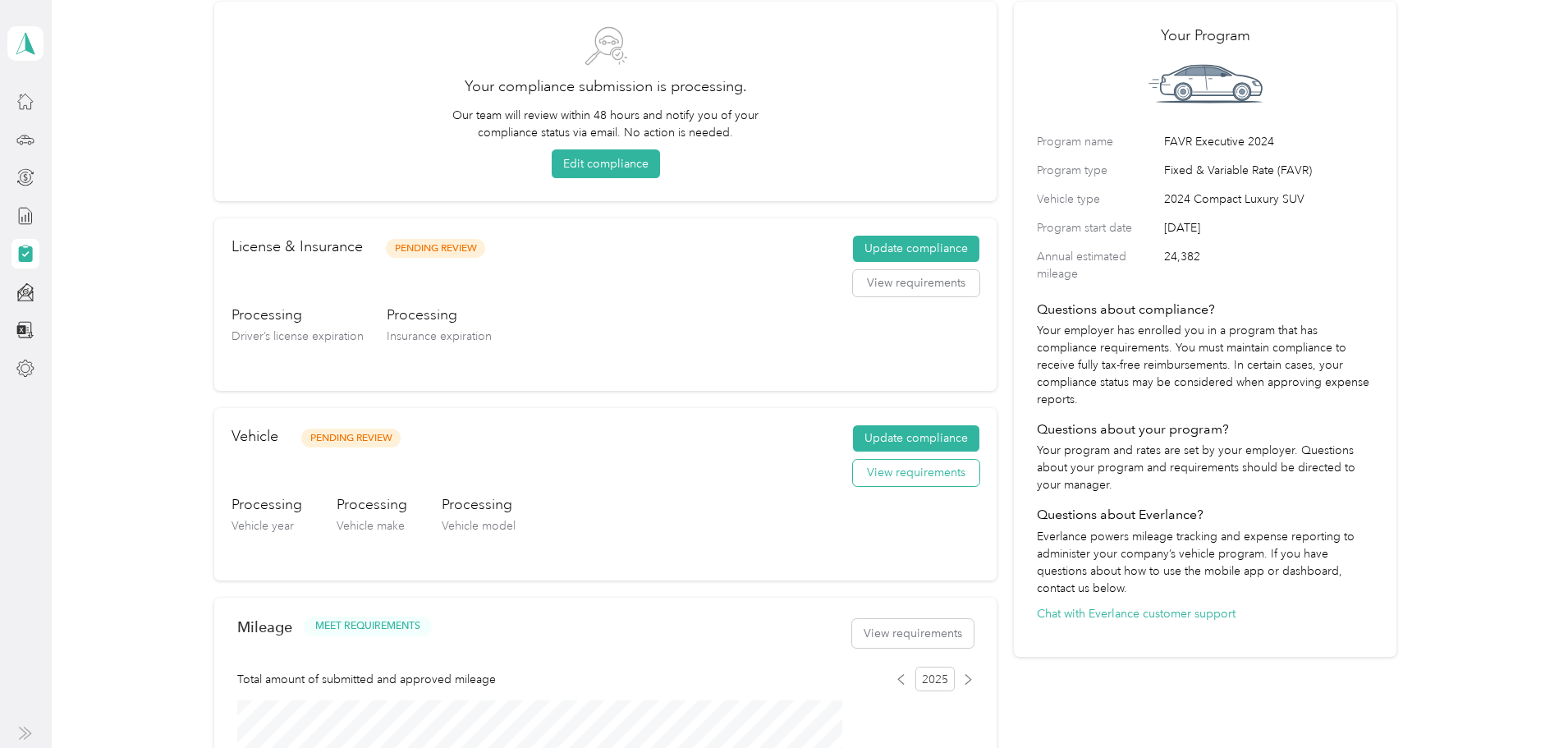
click at [900, 476] on button "View requirements" at bounding box center [916, 473] width 126 height 26
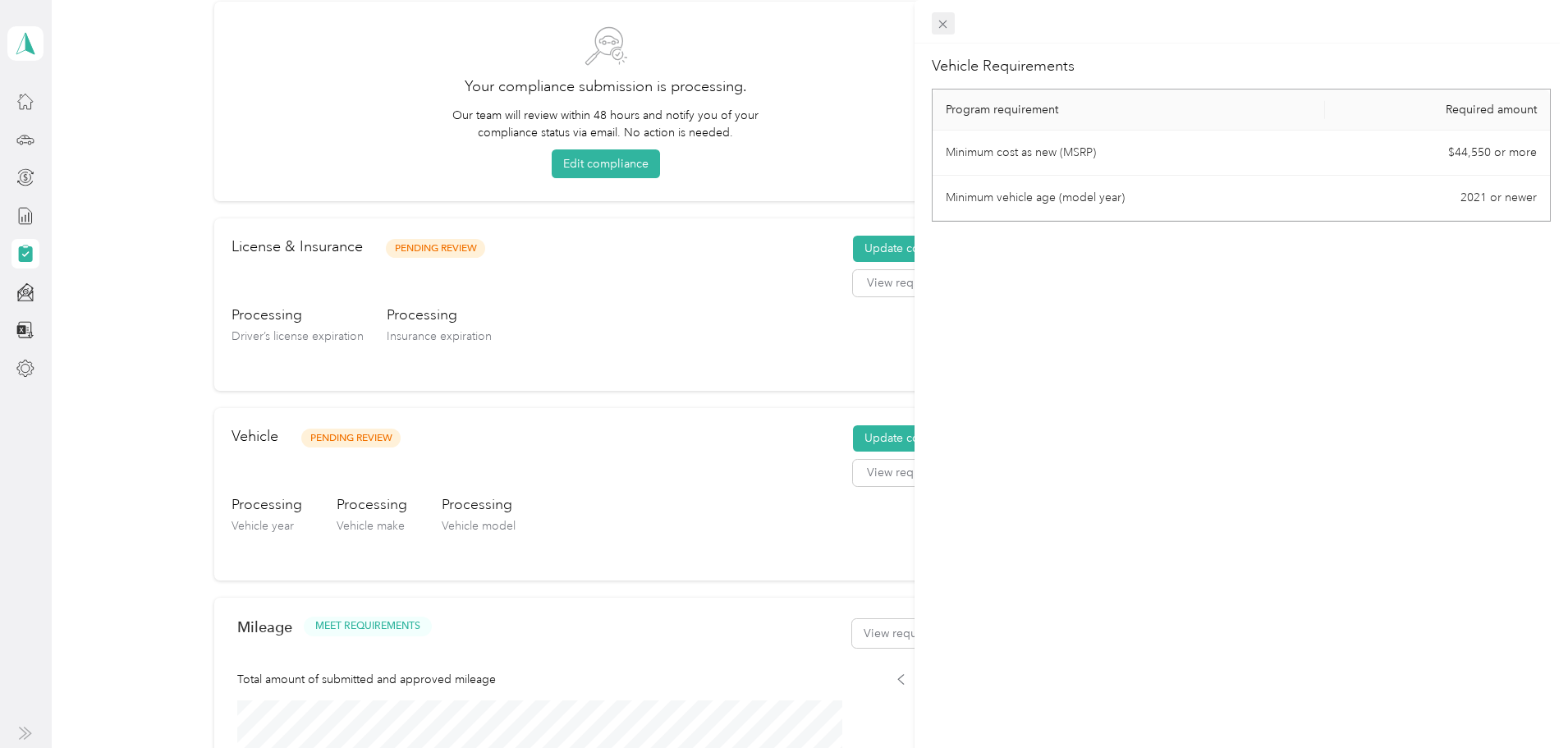
click at [948, 18] on icon at bounding box center [943, 25] width 14 height 14
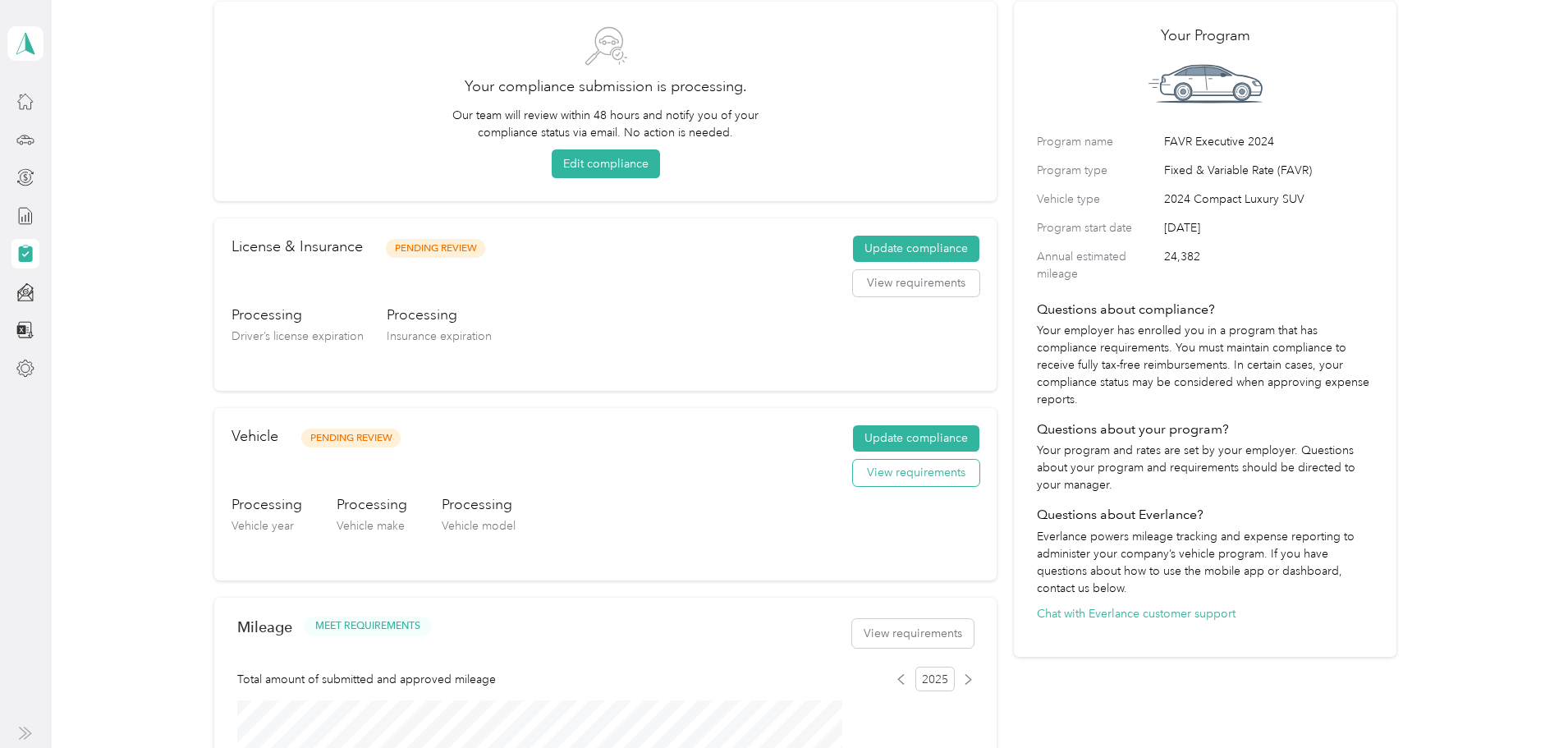
click at [872, 478] on button "View requirements" at bounding box center [916, 473] width 126 height 26
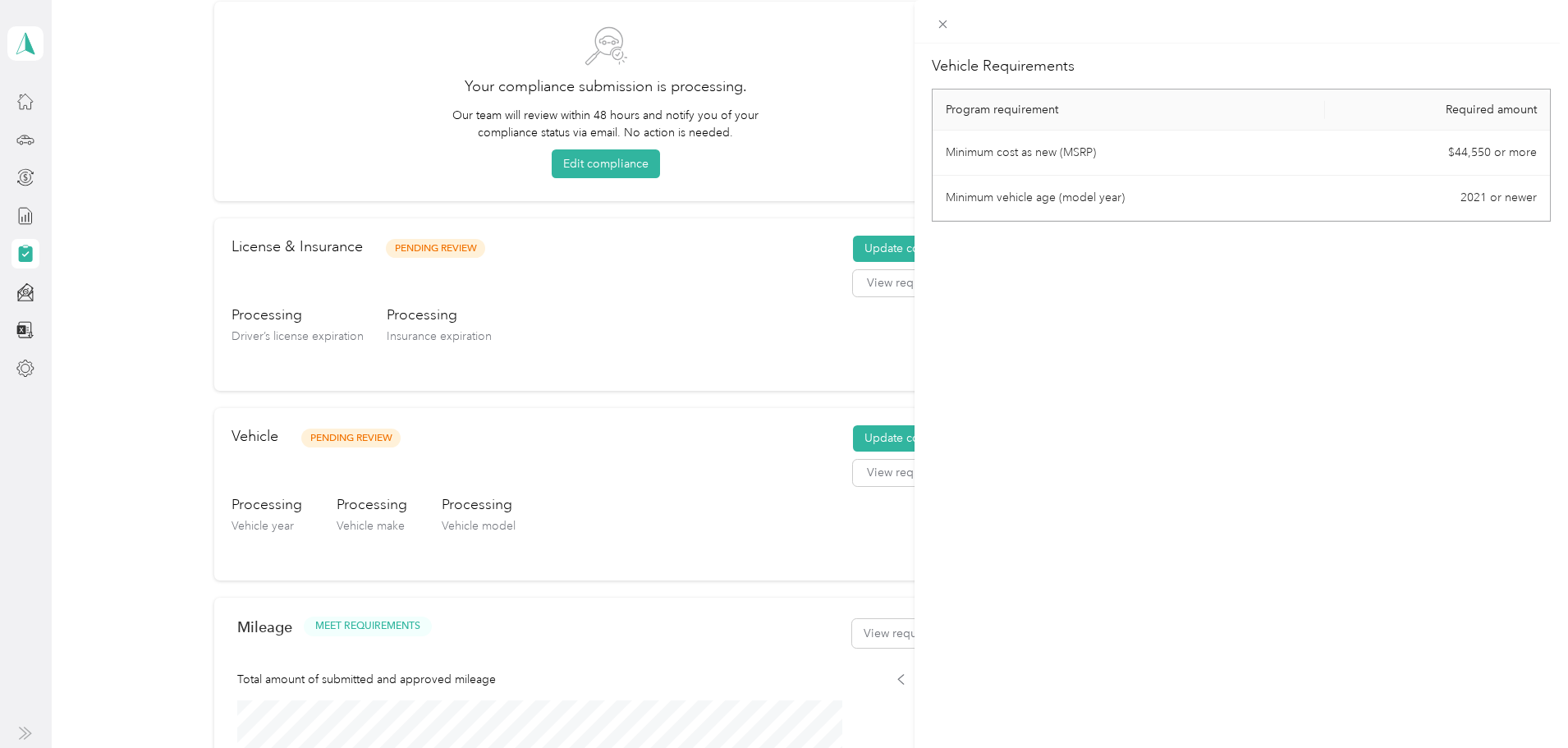
click at [1465, 194] on td "2021 or newer" at bounding box center [1437, 199] width 225 height 46
click at [1459, 145] on td "$44,550 or more" at bounding box center [1437, 153] width 225 height 46
click at [1459, 100] on th "Required amount" at bounding box center [1437, 109] width 225 height 41
click at [944, 19] on icon at bounding box center [943, 25] width 14 height 14
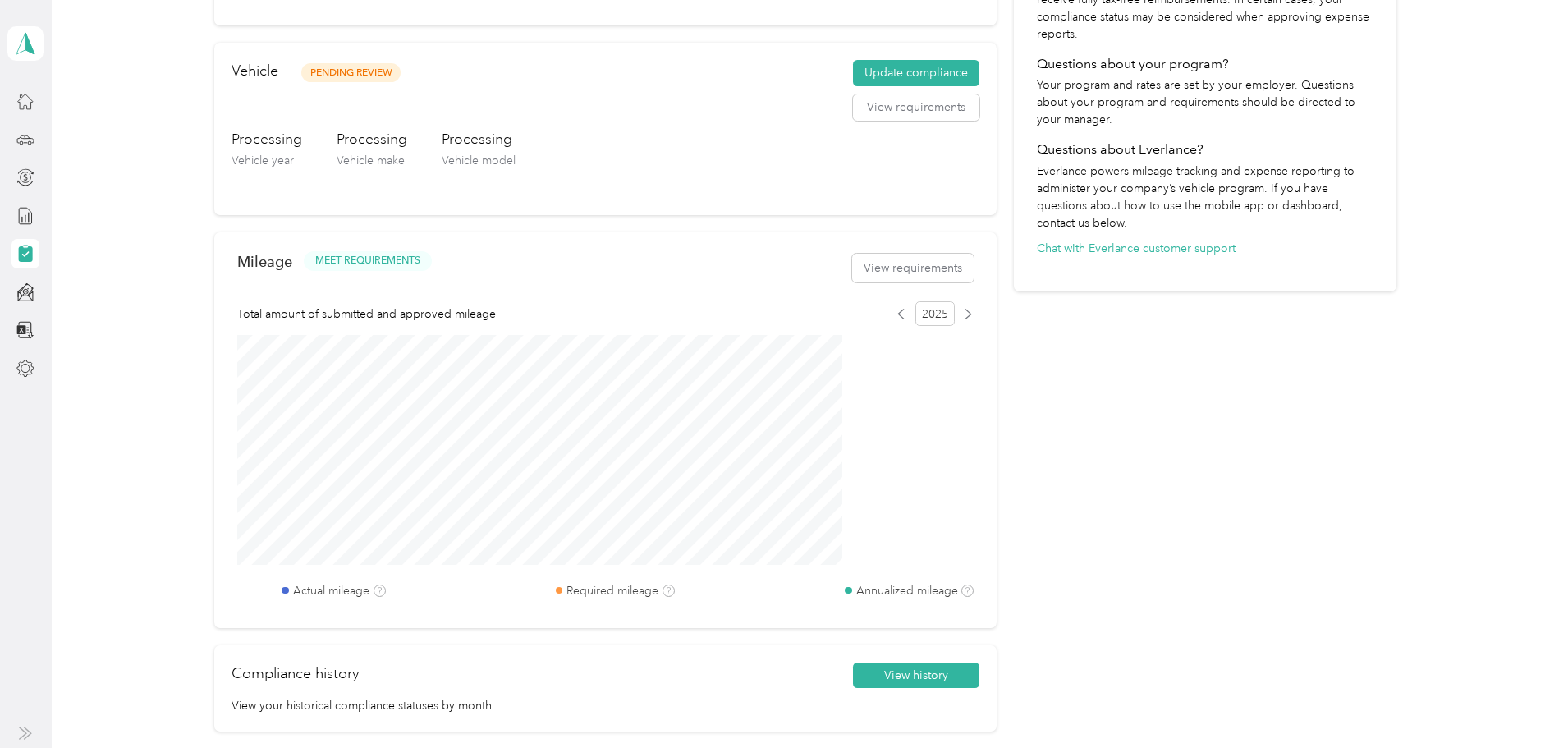
scroll to position [623, 0]
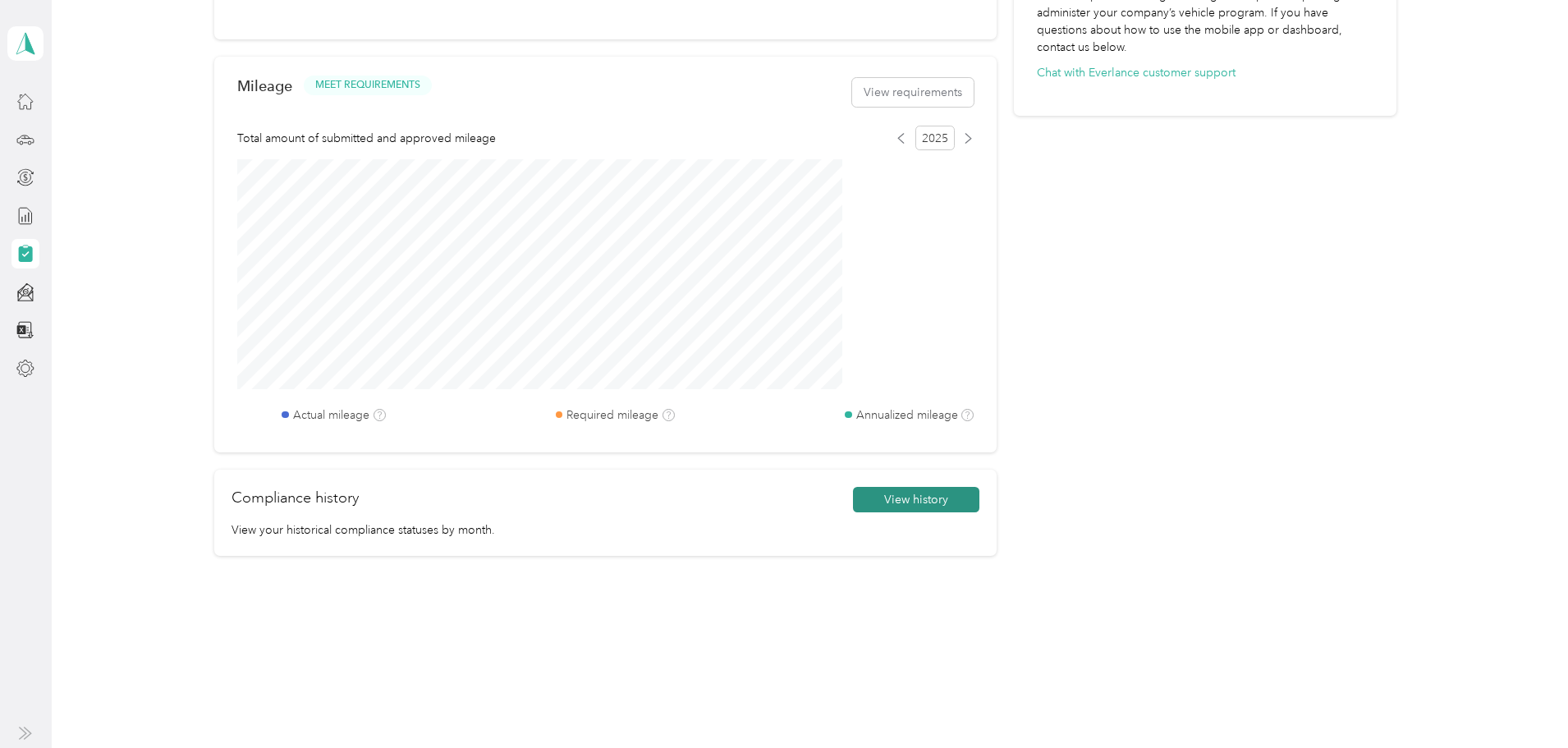
click at [883, 504] on button "View history" at bounding box center [916, 500] width 126 height 26
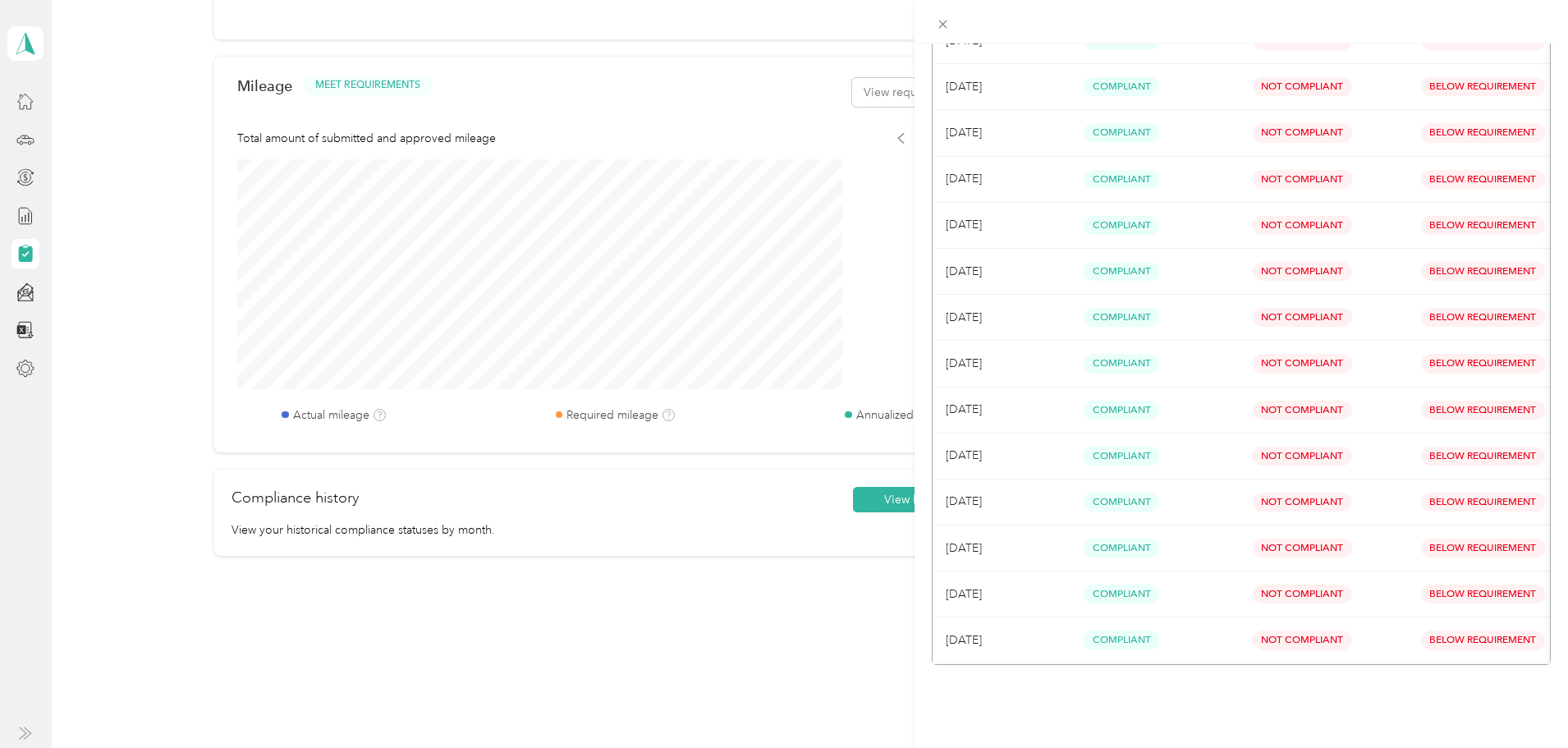
scroll to position [0, 35]
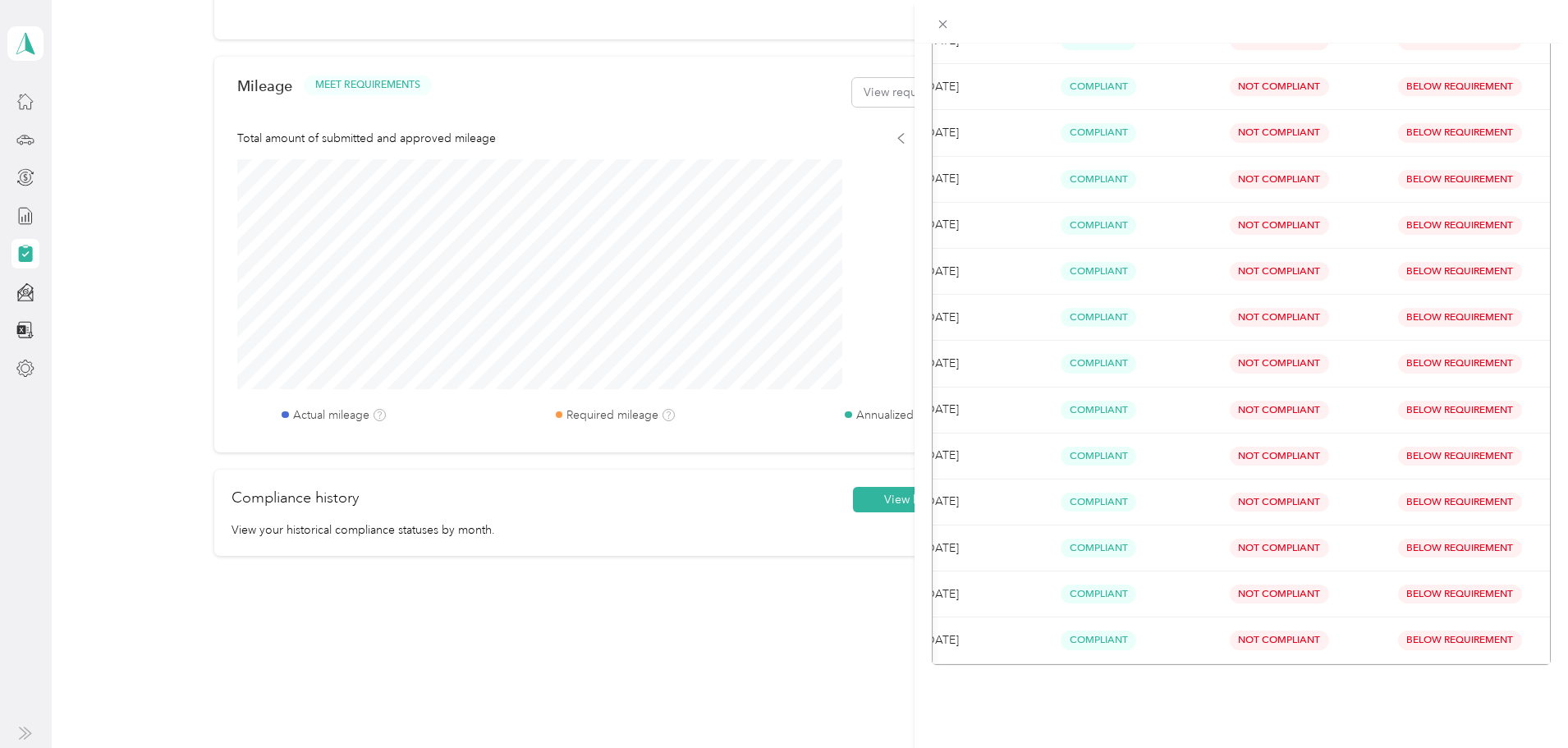
drag, startPoint x: 1497, startPoint y: 652, endPoint x: 1409, endPoint y: 657, distance: 88.1
click at [1410, 658] on div "Compliance History Questions about your compliance history? Chat with Everlance…" at bounding box center [1241, 418] width 653 height 748
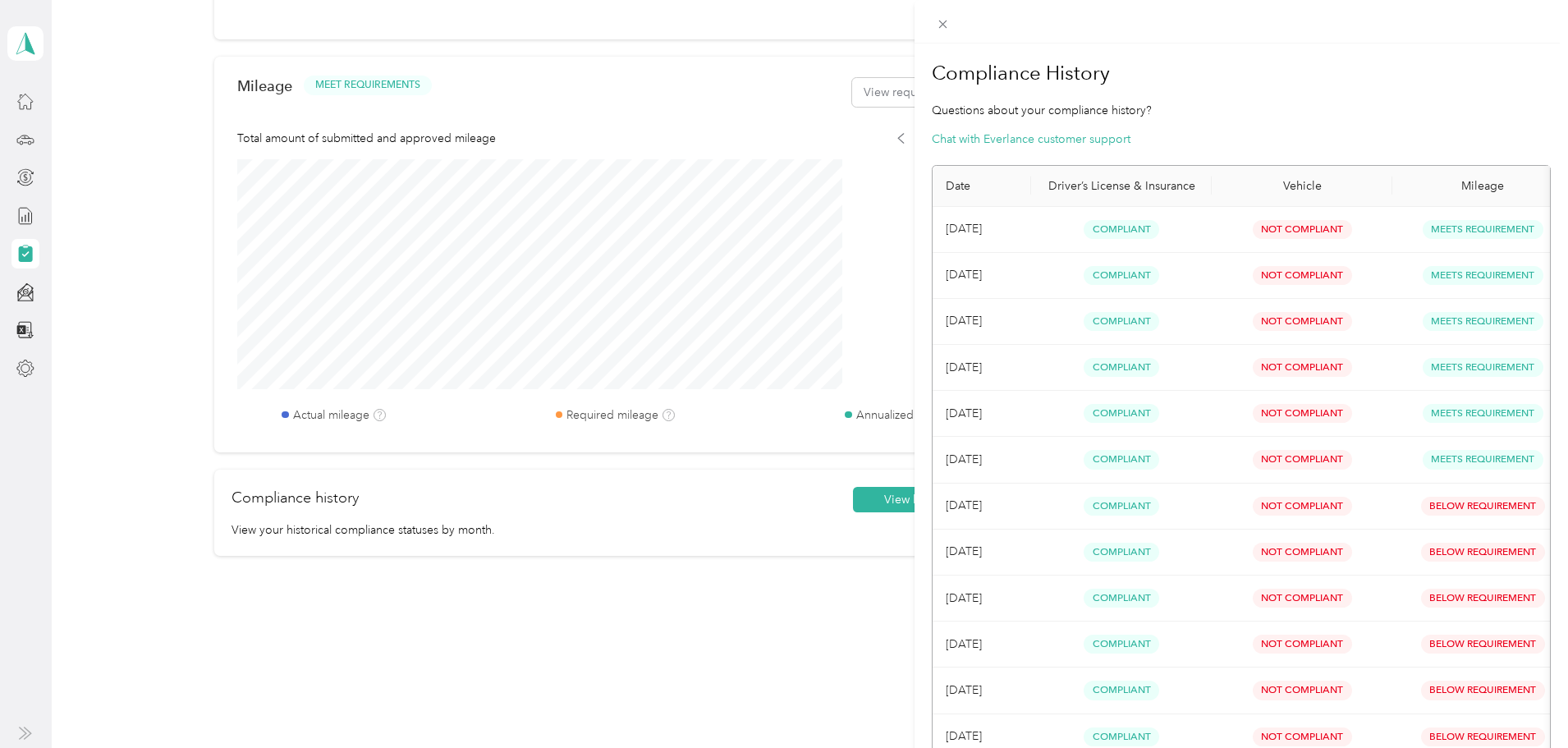
scroll to position [0, 0]
click at [936, 25] on span at bounding box center [943, 24] width 23 height 23
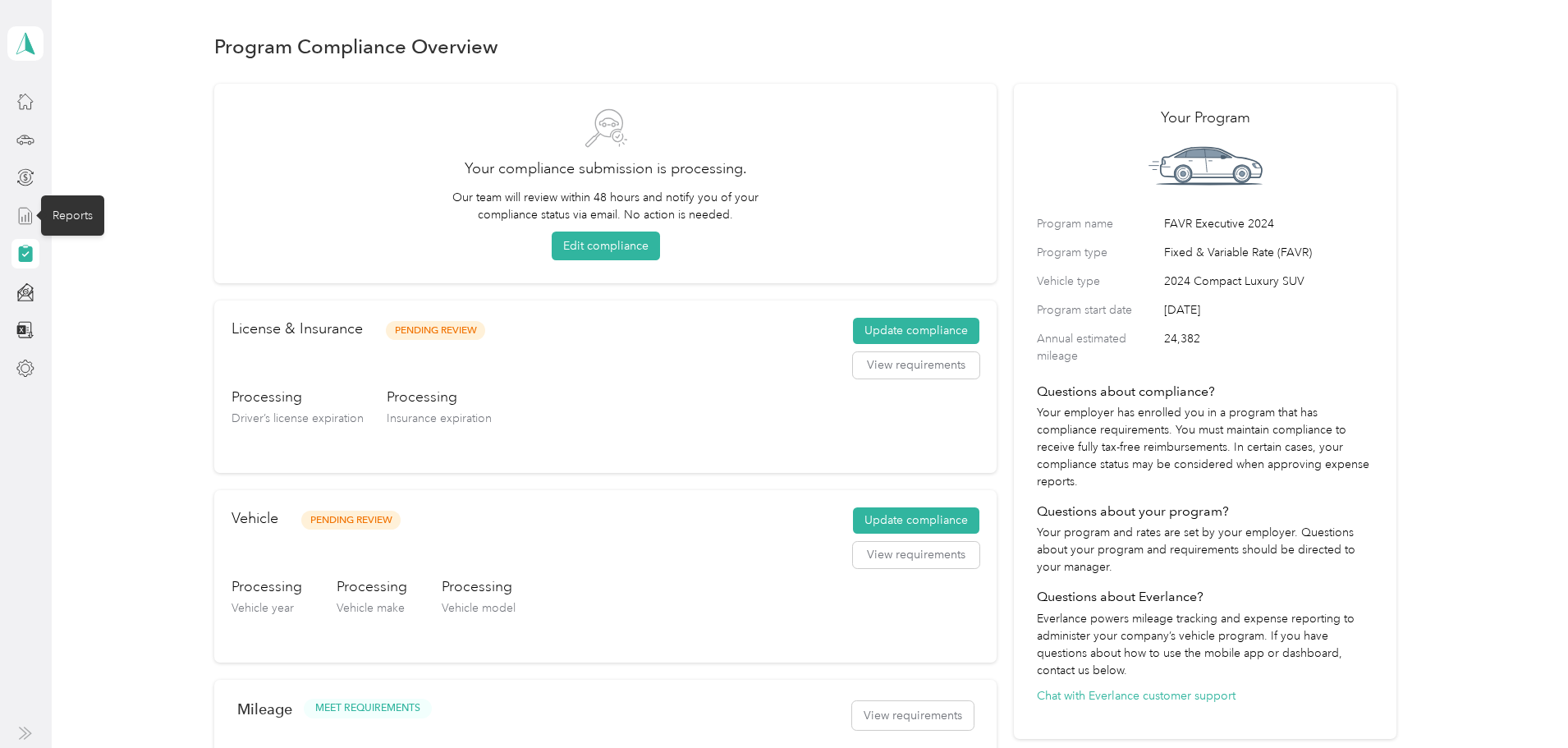
click at [19, 208] on icon at bounding box center [25, 215] width 12 height 17
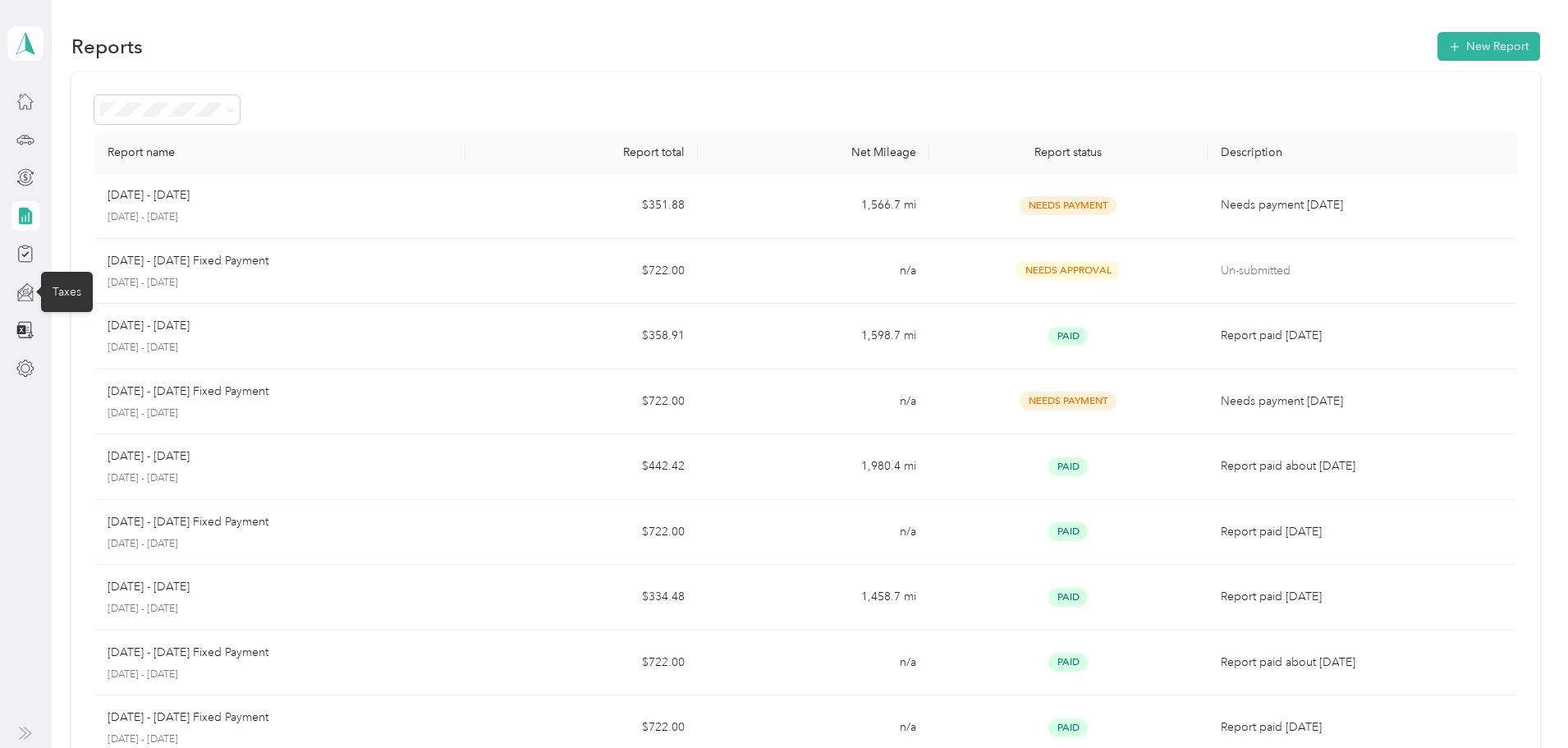
click at [31, 293] on icon at bounding box center [26, 295] width 15 height 10
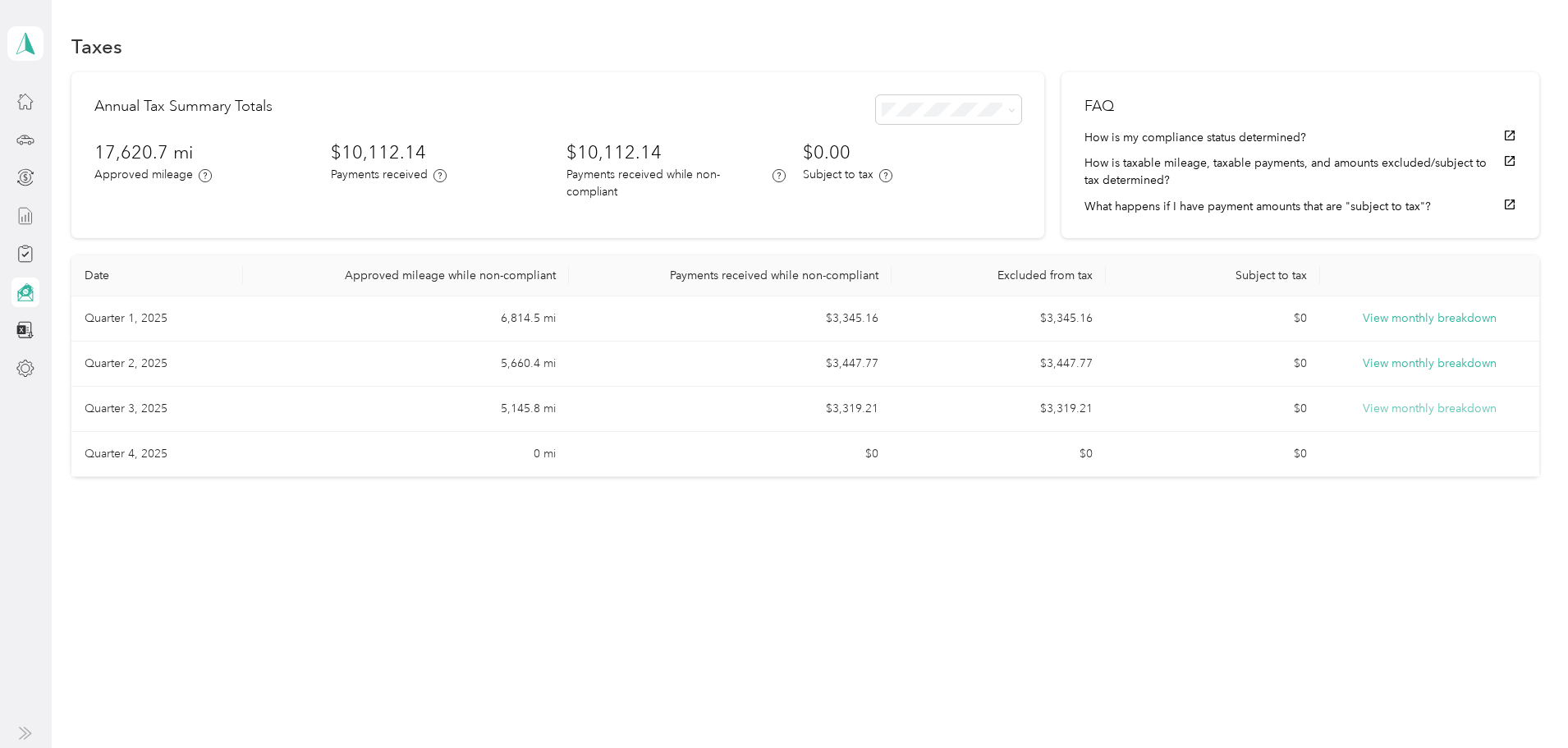
click at [1374, 418] on button "View monthly breakdown" at bounding box center [1430, 408] width 134 height 18
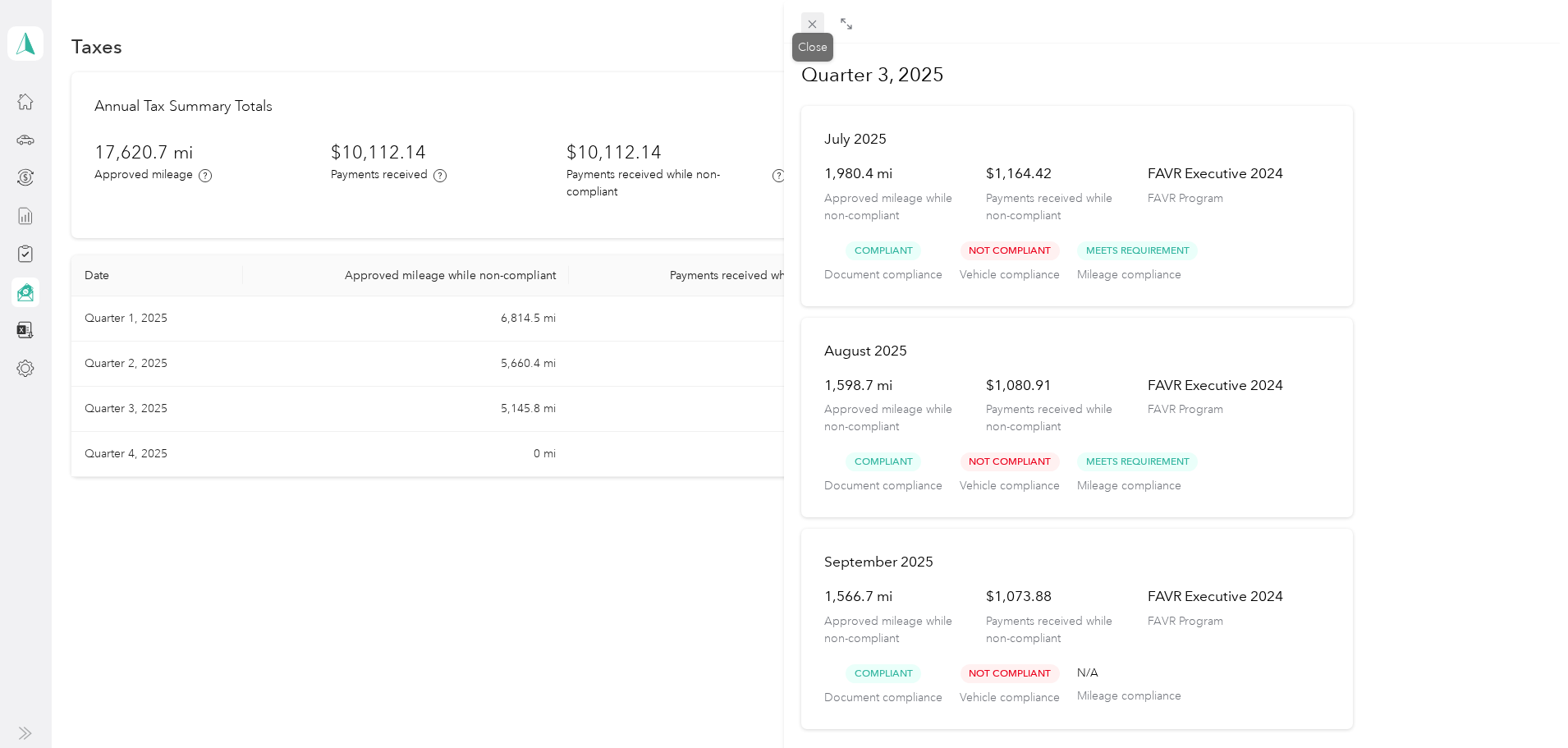
click at [802, 26] on span at bounding box center [813, 24] width 23 height 23
